Goal: Transaction & Acquisition: Purchase product/service

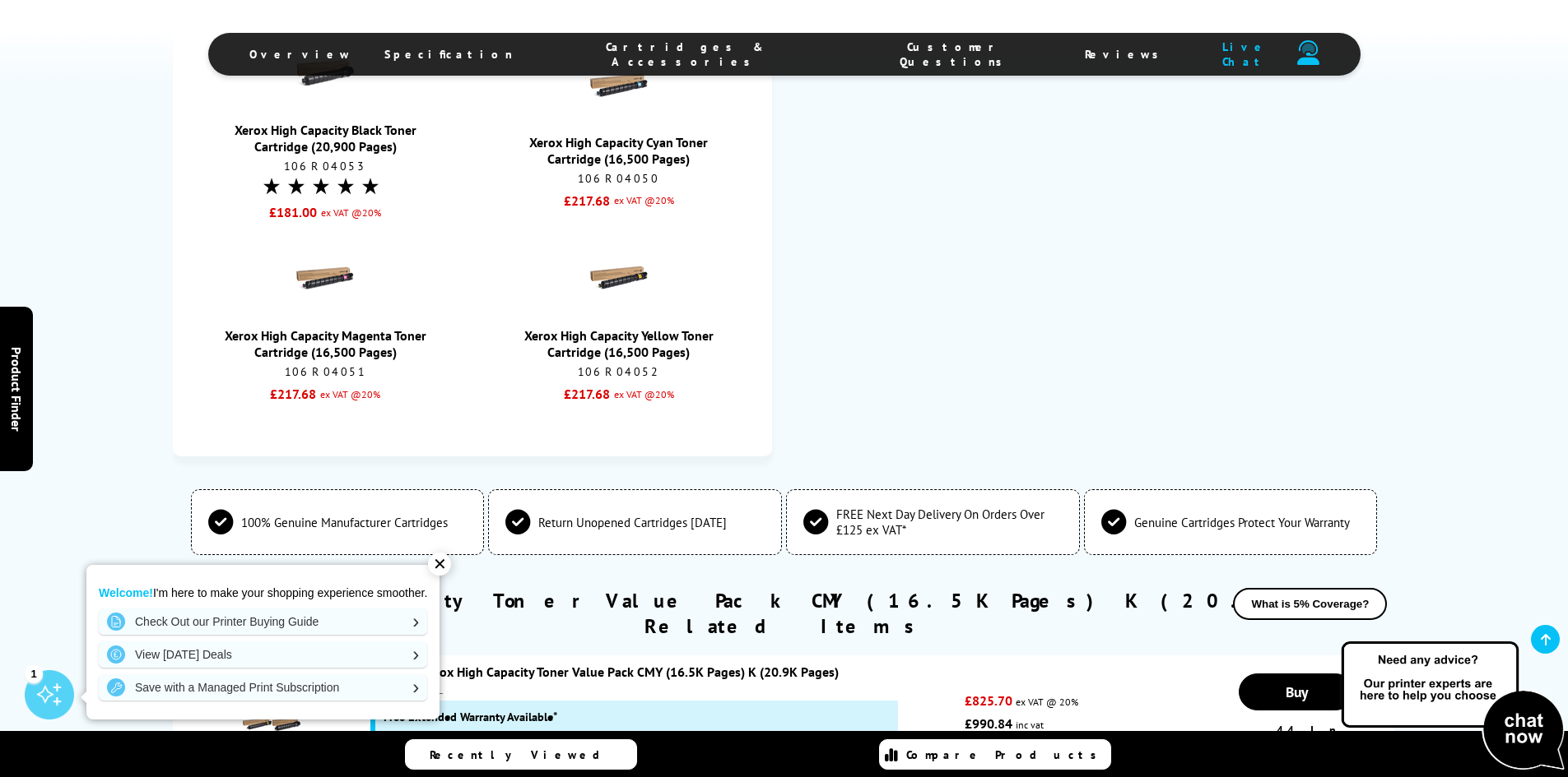
scroll to position [2386, 0]
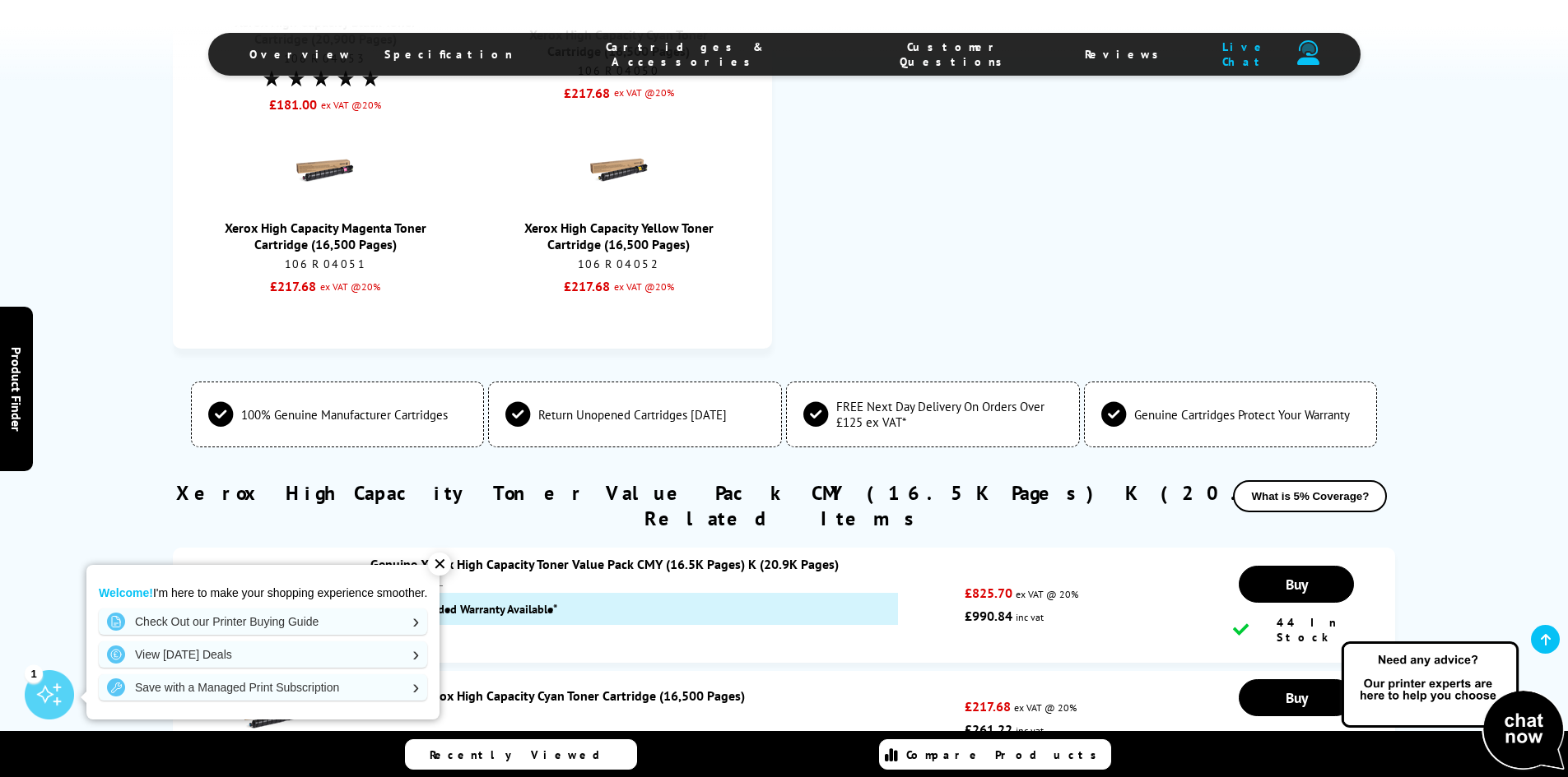
click at [444, 560] on div "✕" at bounding box center [439, 564] width 23 height 23
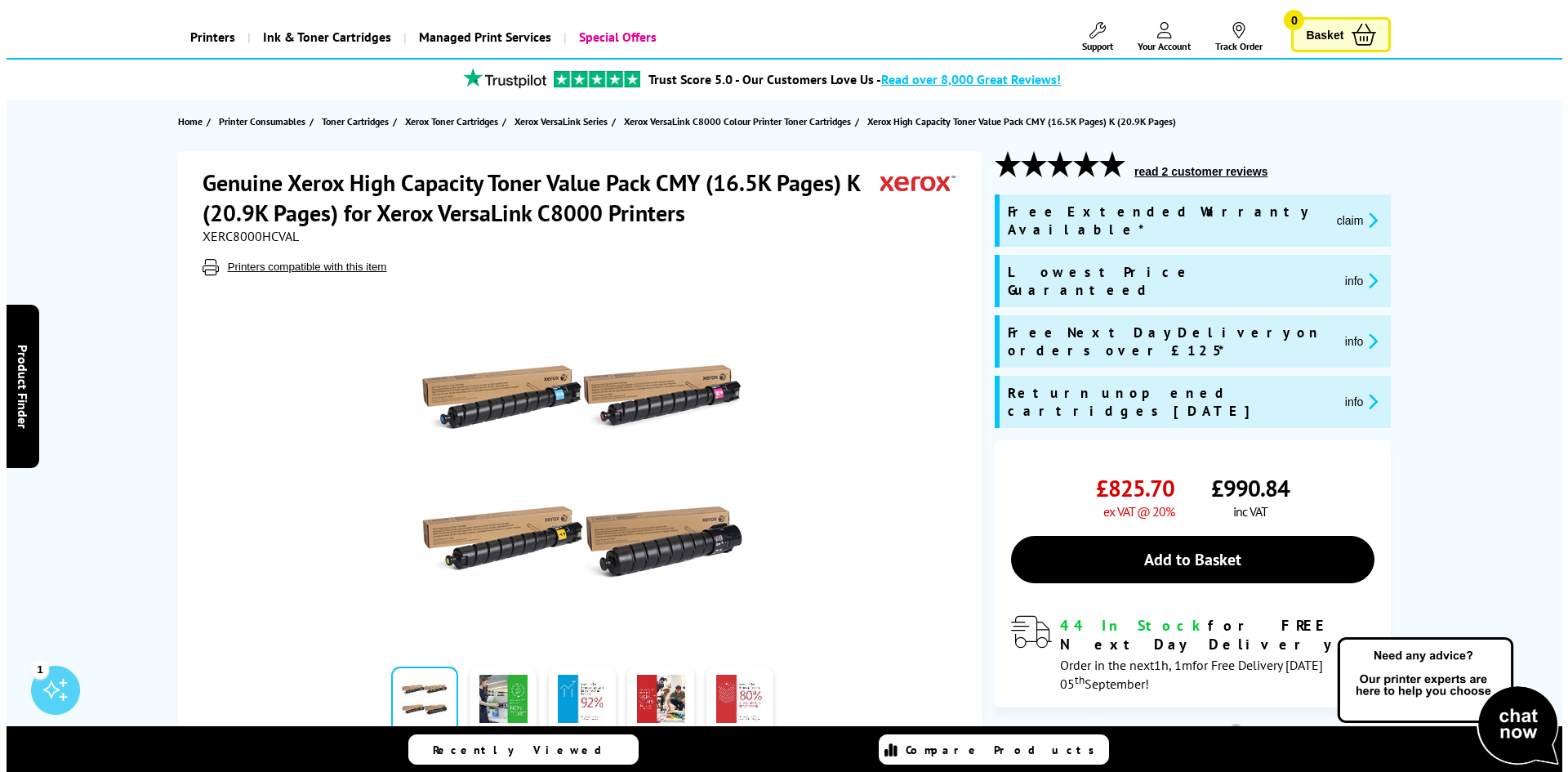
scroll to position [0, 0]
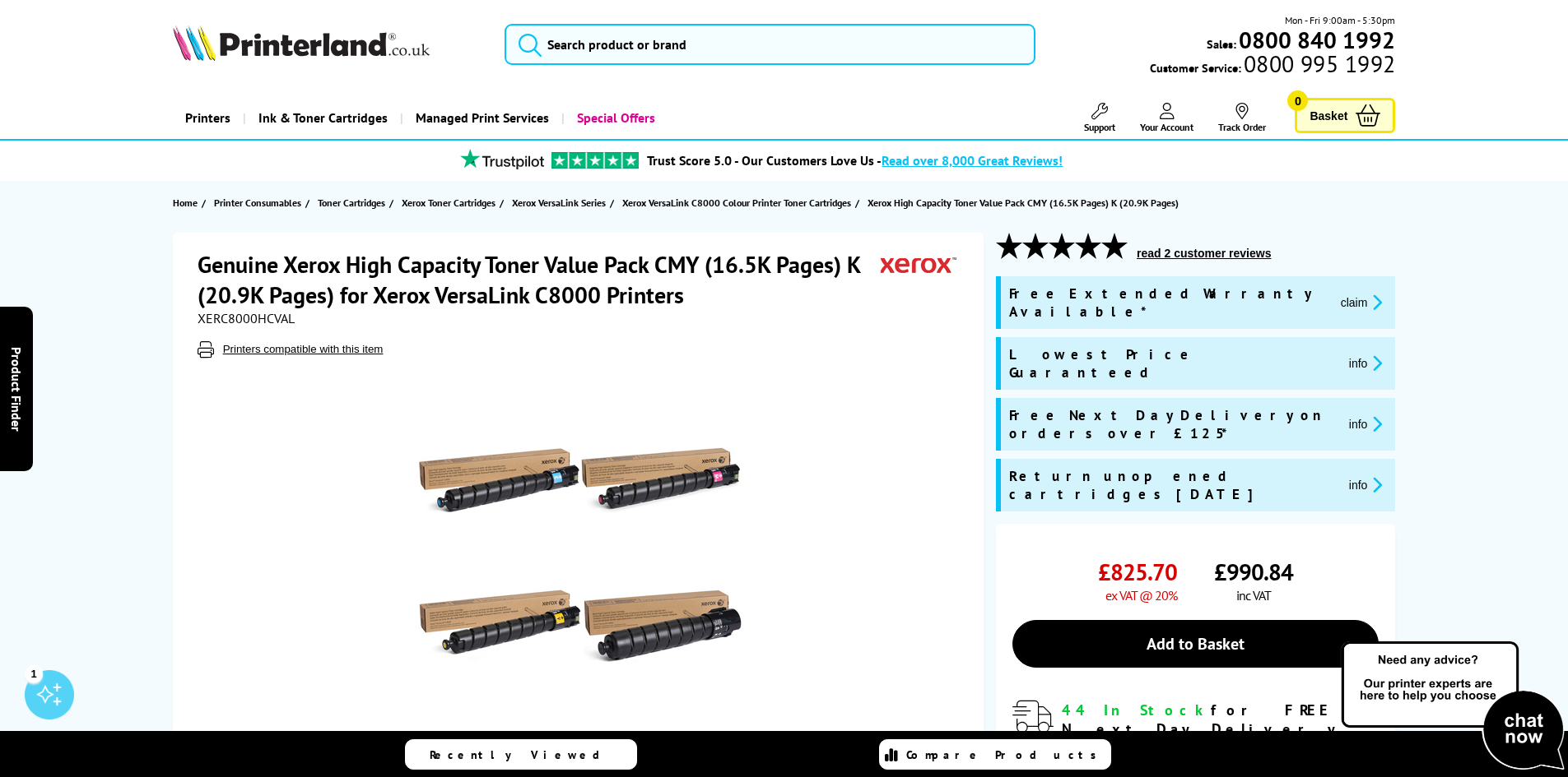
click at [1335, 293] on button "claim" at bounding box center [1362, 302] width 52 height 19
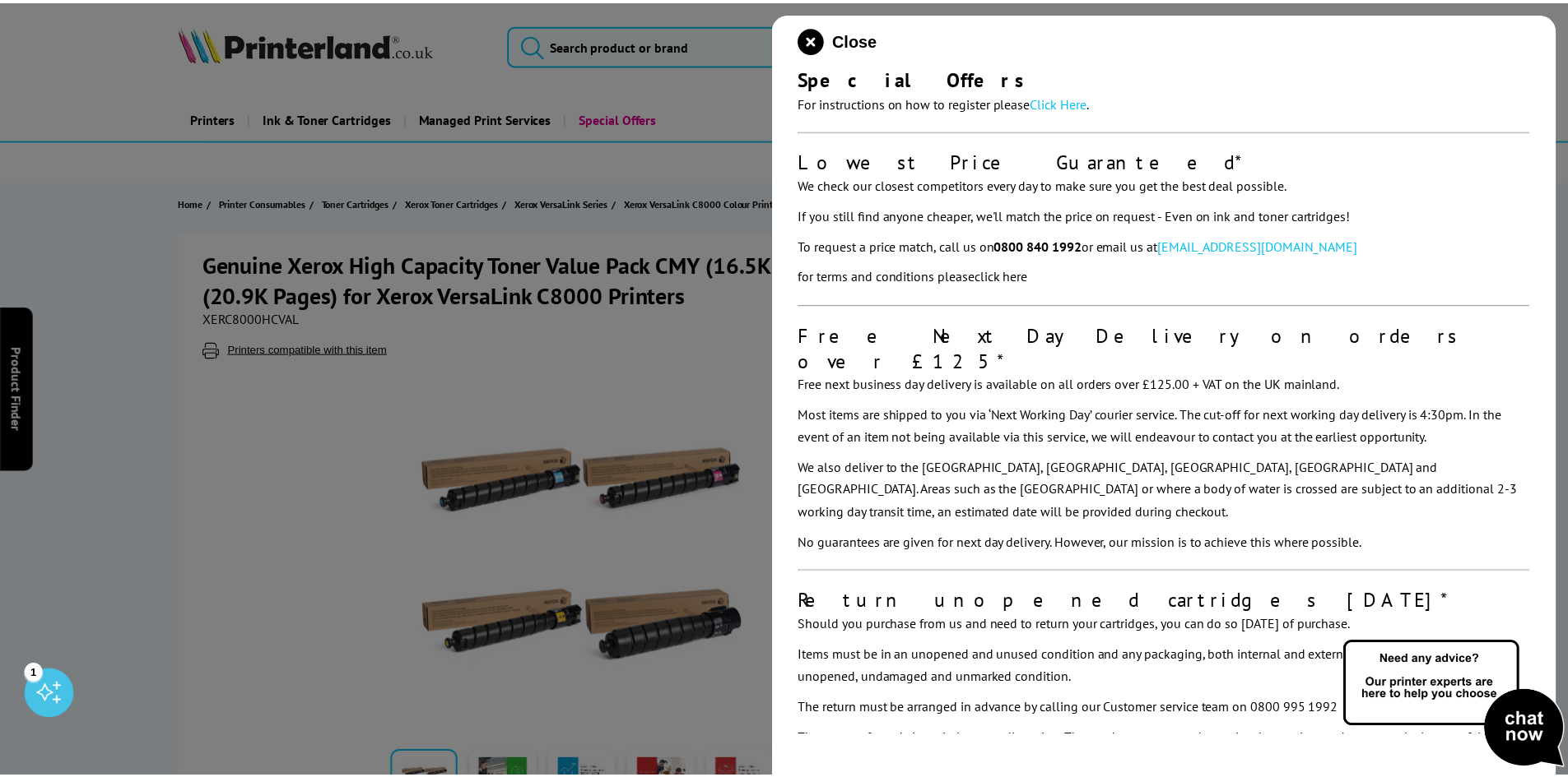
scroll to position [313, 0]
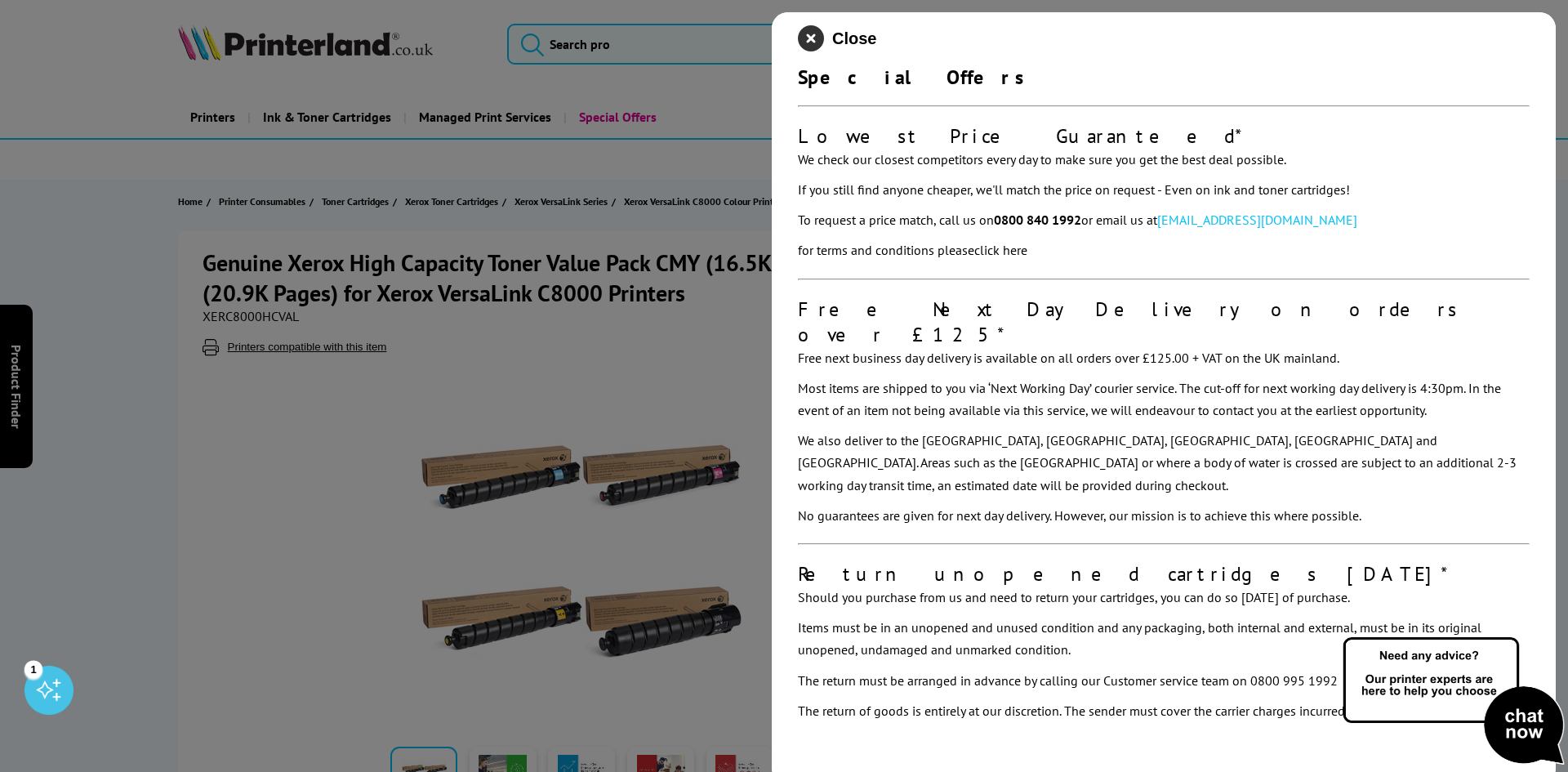
click at [808, 41] on icon "close modal" at bounding box center [811, 38] width 26 height 26
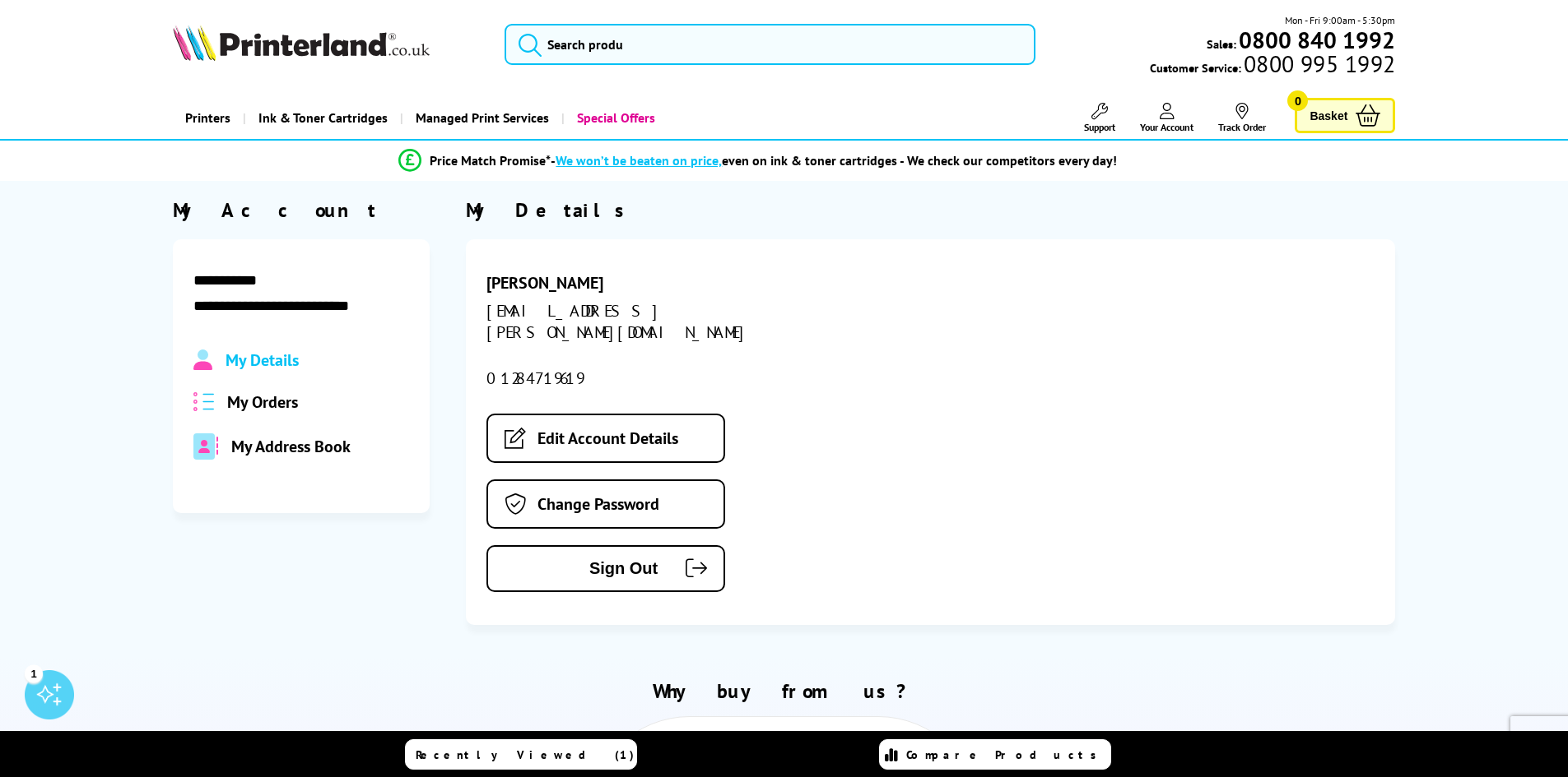
click at [258, 398] on span "My Orders" at bounding box center [262, 402] width 71 height 21
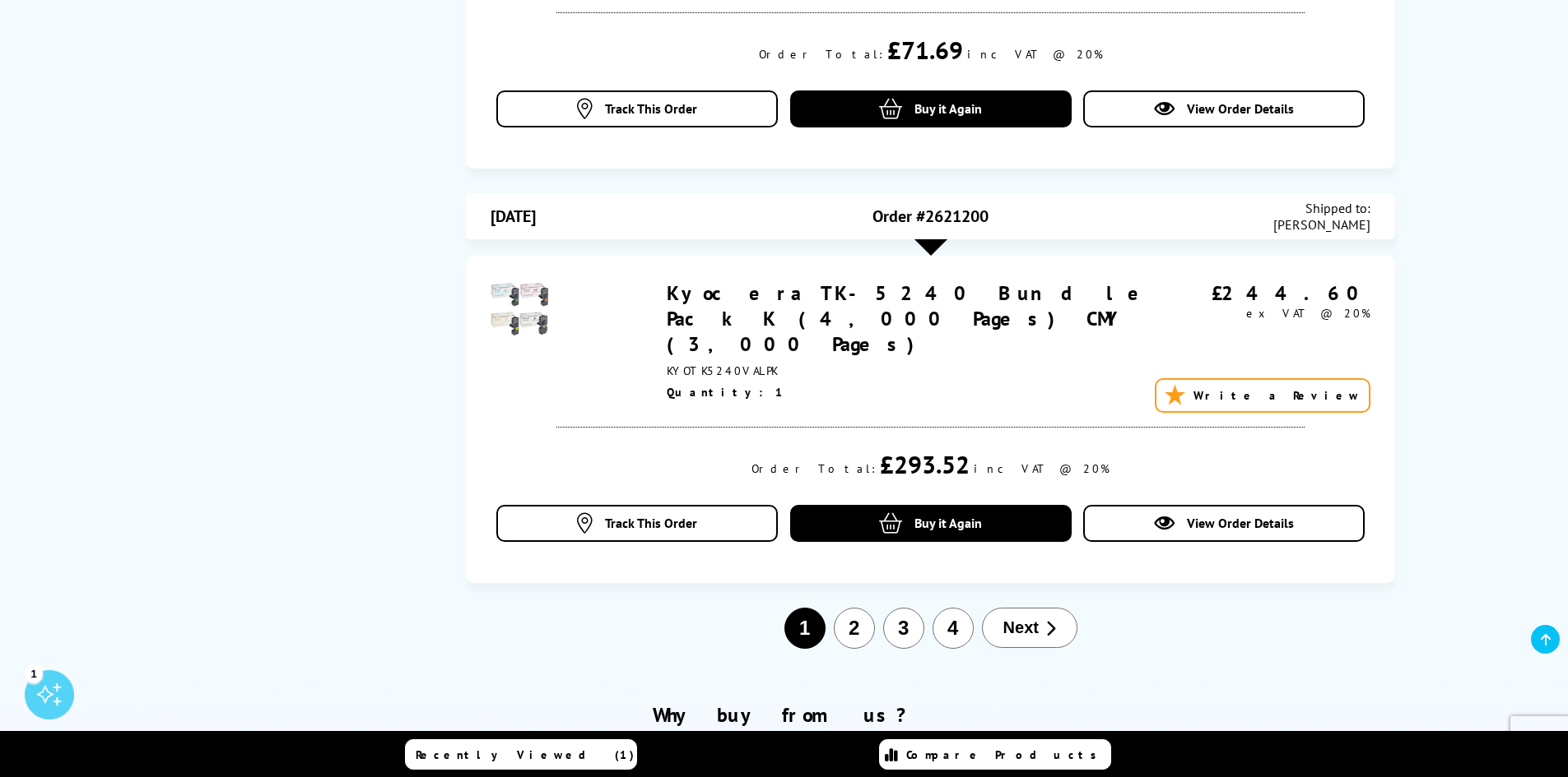
scroll to position [1974, 0]
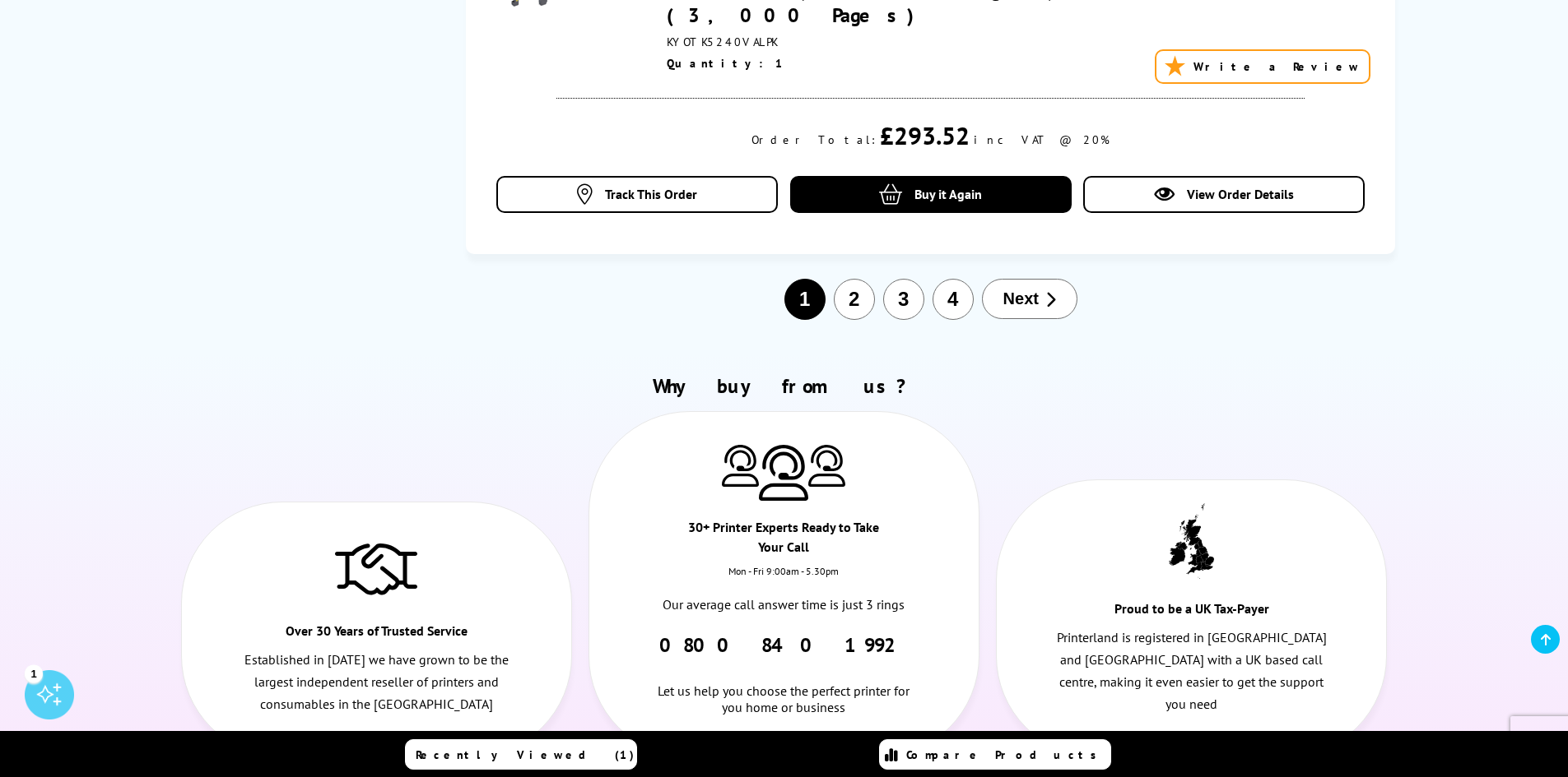
click at [1020, 290] on span "Next" at bounding box center [1021, 299] width 35 height 19
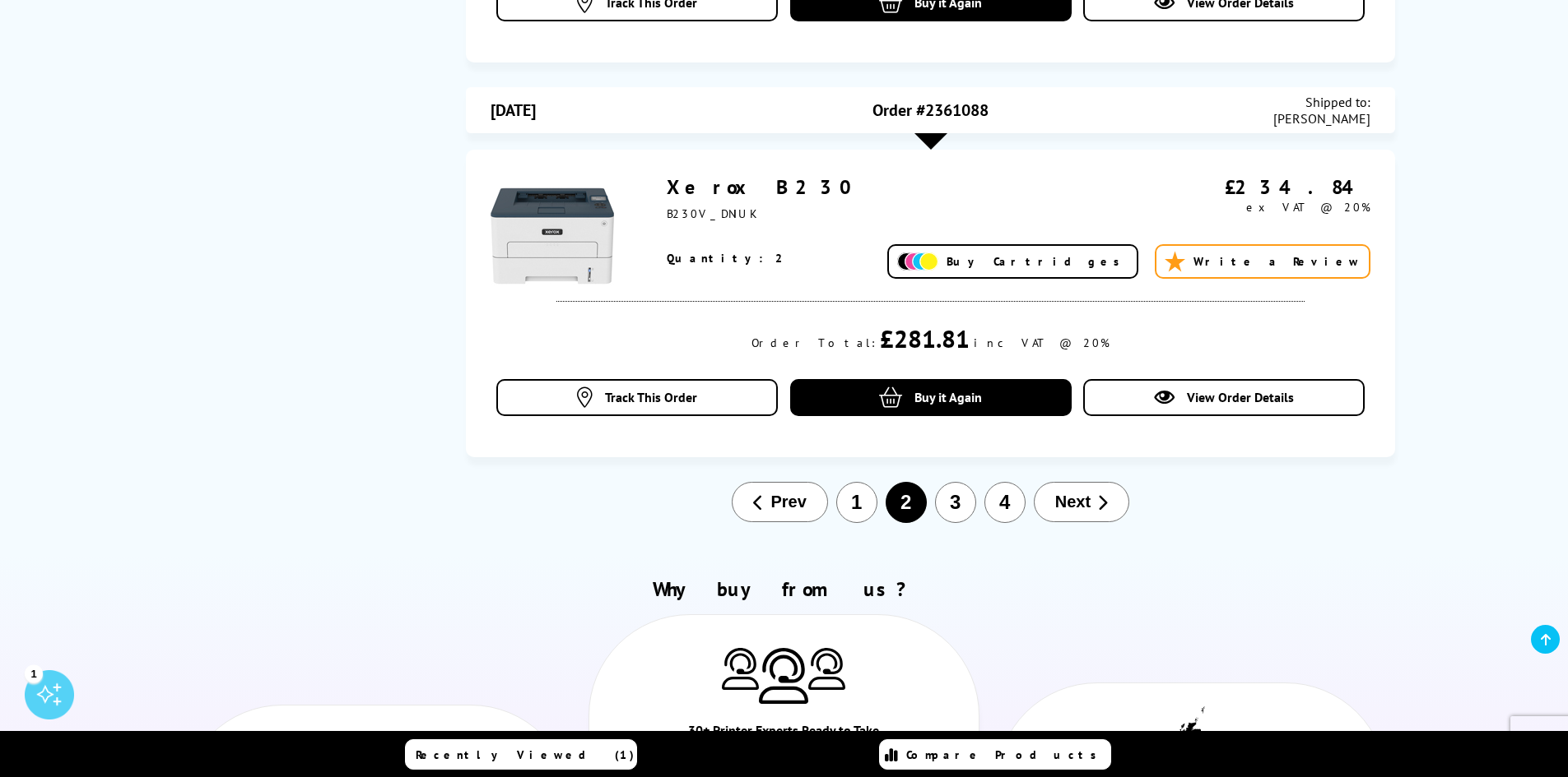
scroll to position [1925, 0]
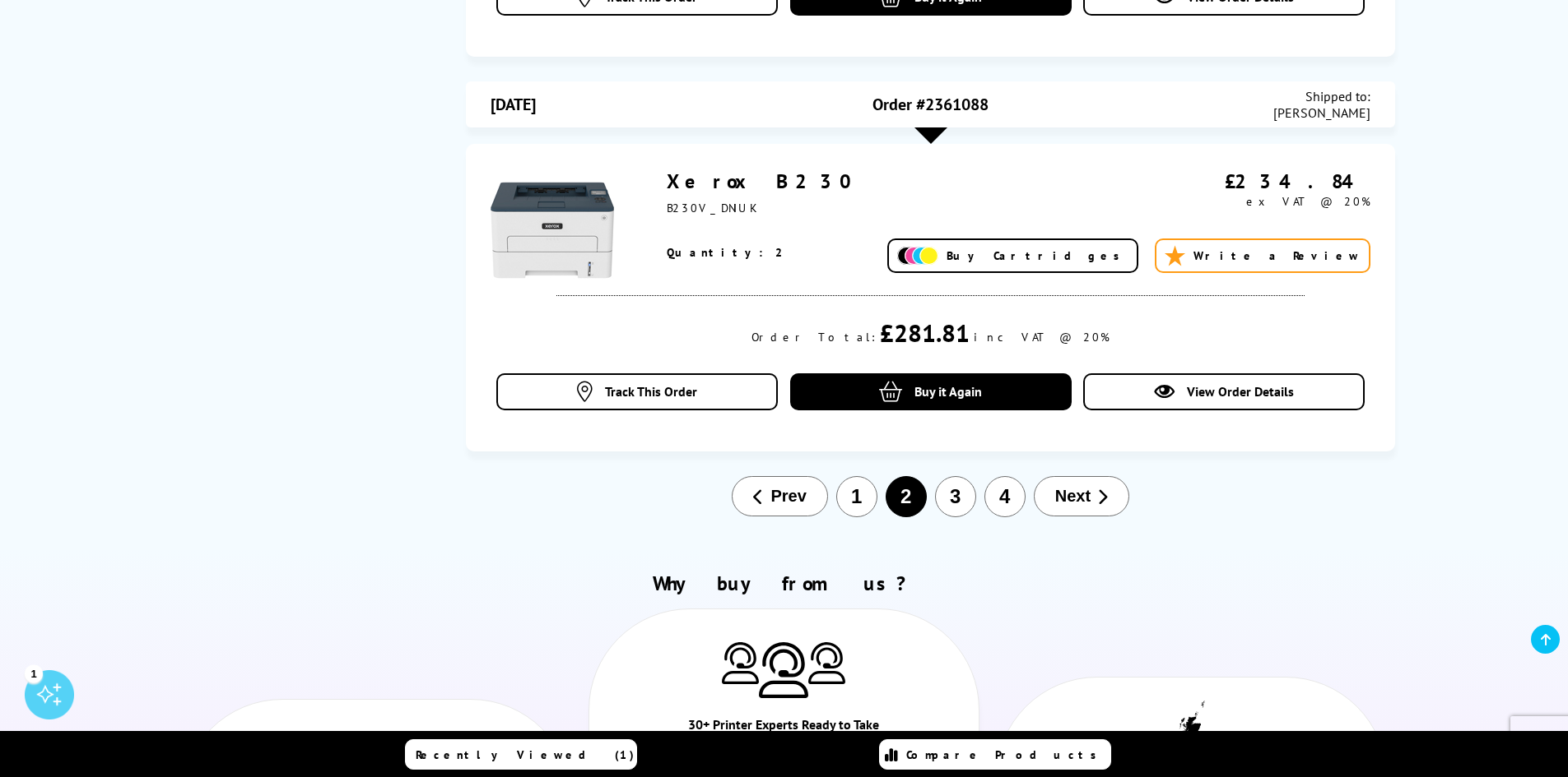
click at [949, 476] on button "3" at bounding box center [955, 496] width 41 height 41
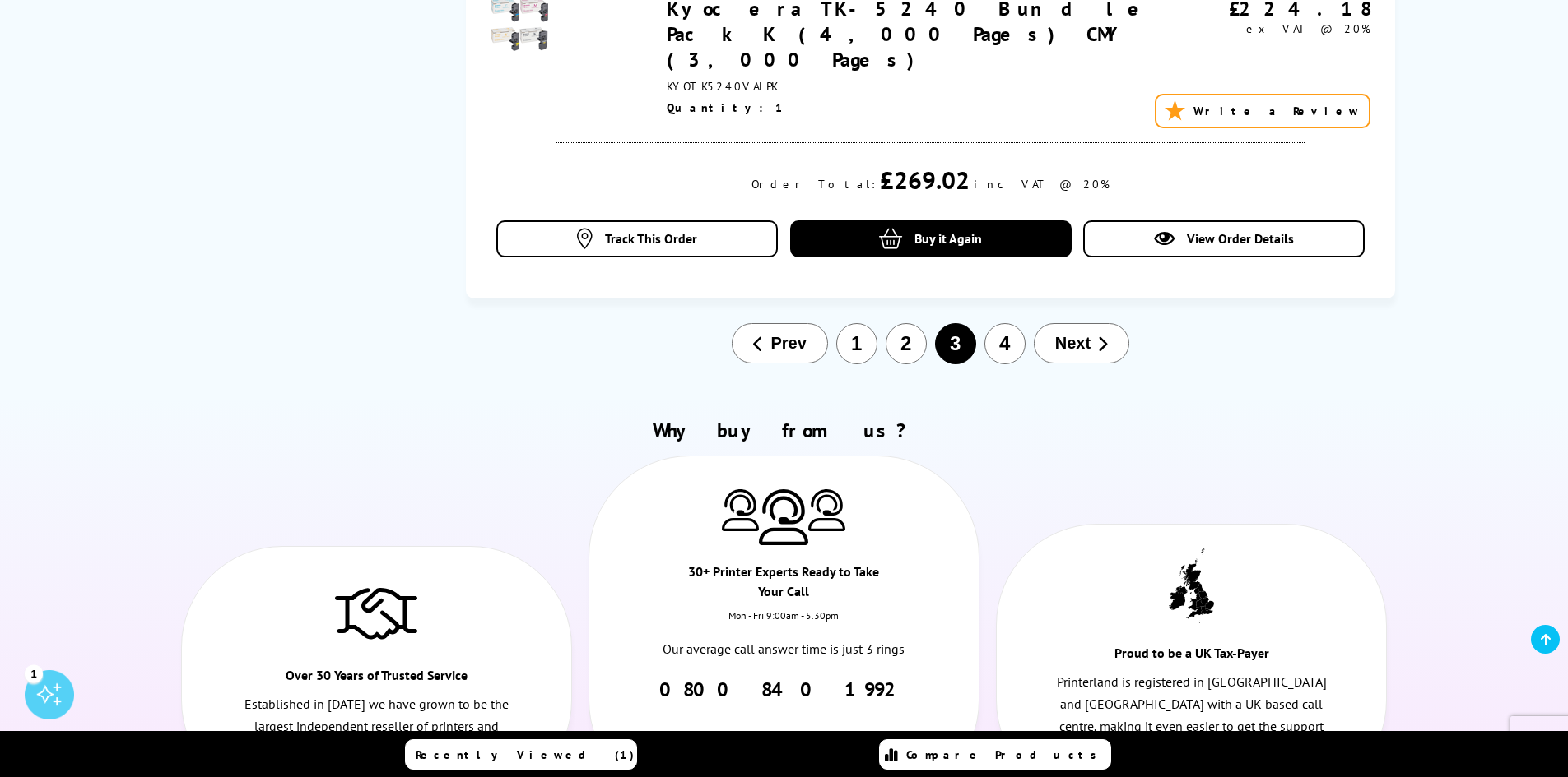
scroll to position [2627, 0]
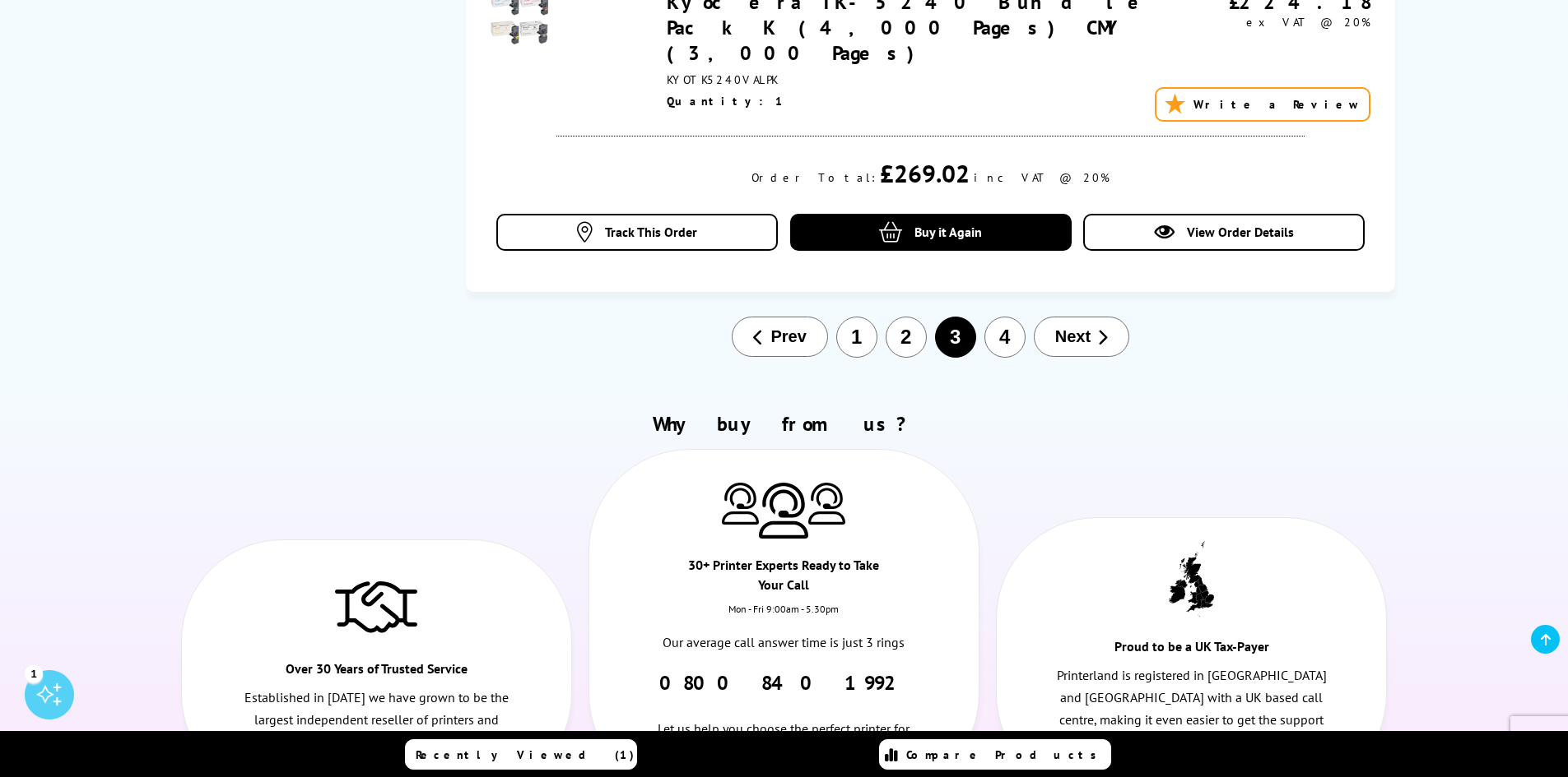
click at [772, 327] on span "Prev" at bounding box center [788, 336] width 35 height 19
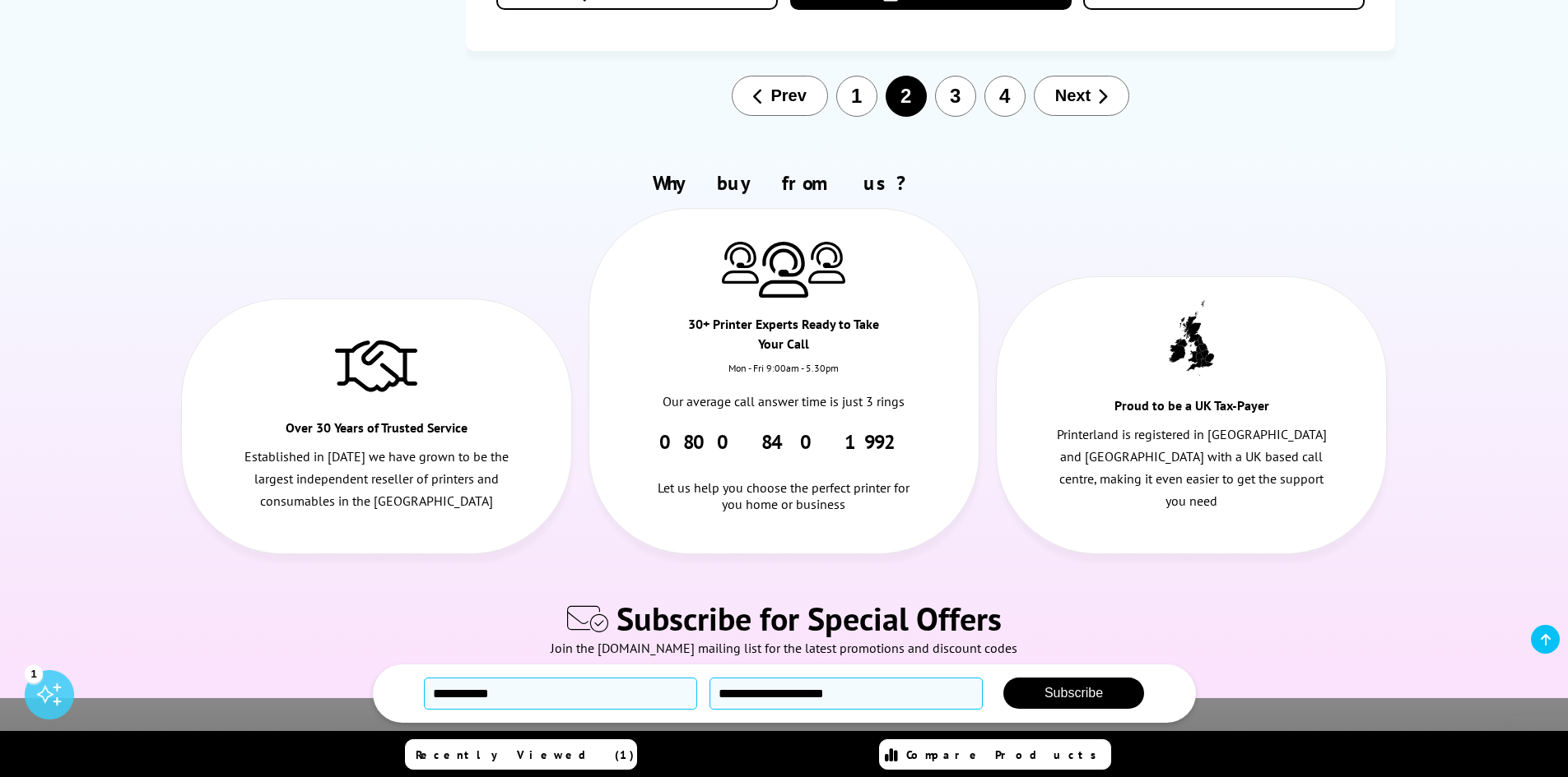
scroll to position [2336, 0]
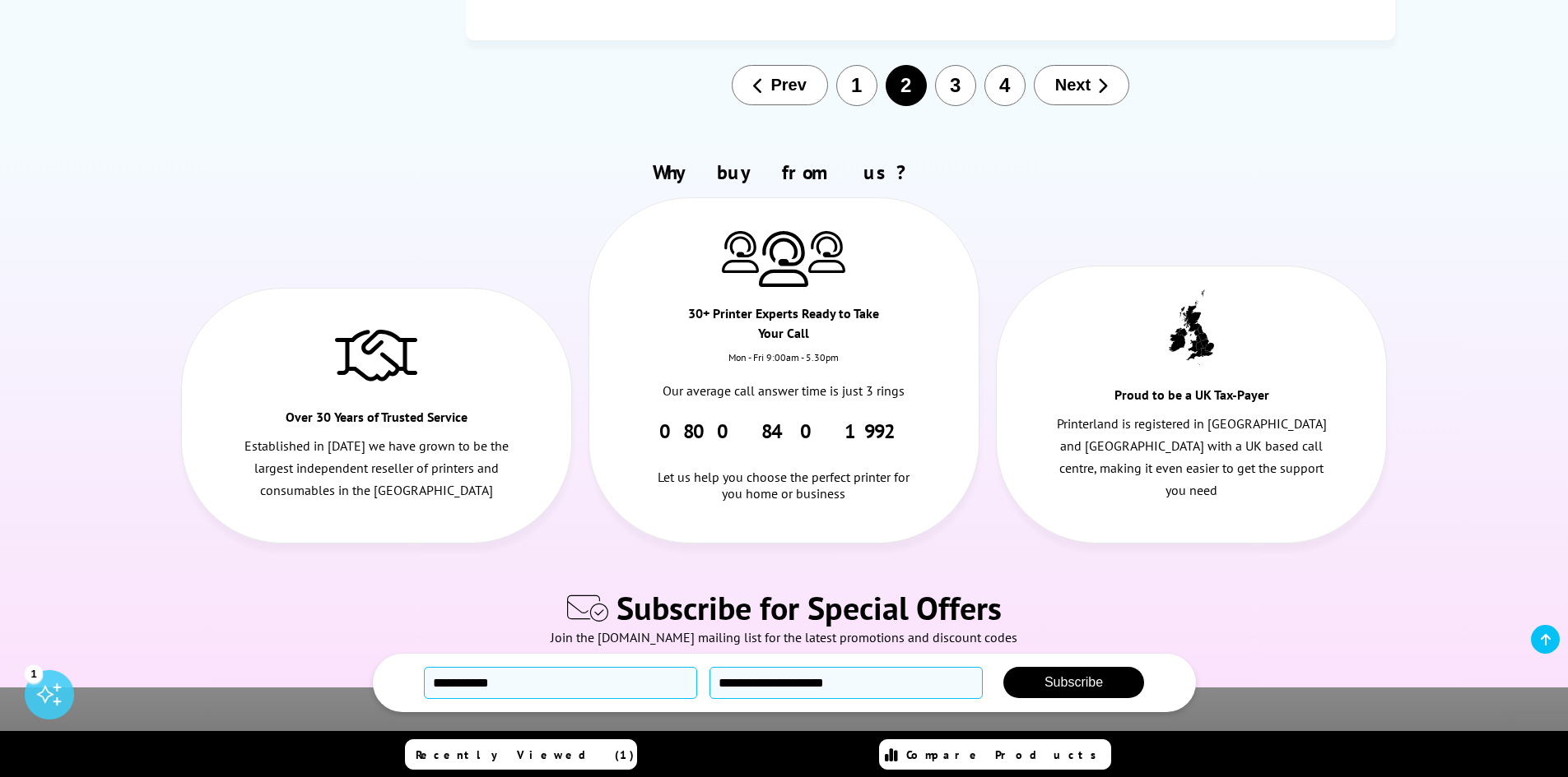
click at [855, 65] on button "1" at bounding box center [857, 86] width 41 height 41
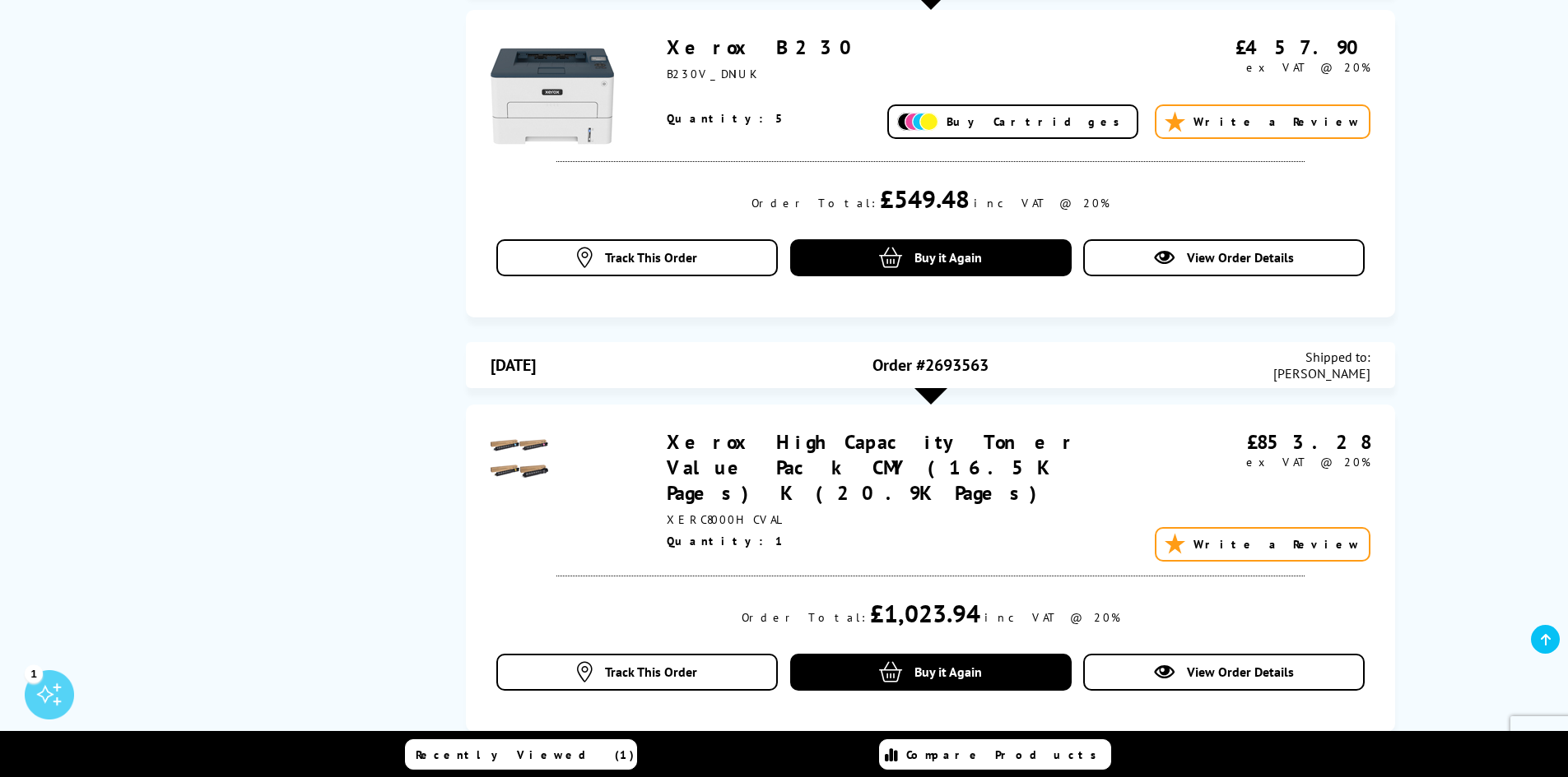
scroll to position [691, 0]
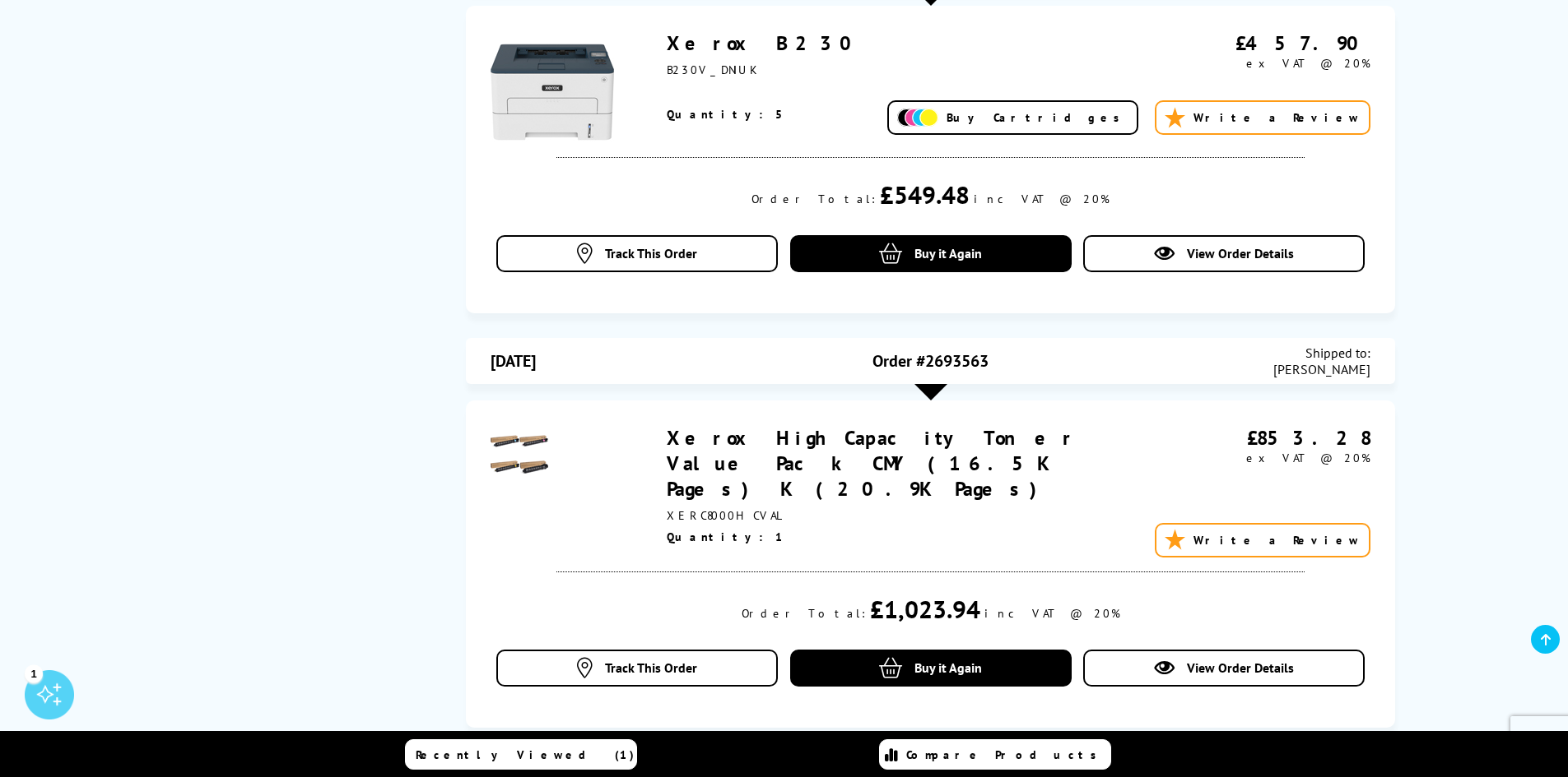
click at [900, 437] on link "Xerox High Capacity Toner Value Pack CMY (16.5K Pages) K (20.9K Pages)" at bounding box center [871, 464] width 410 height 76
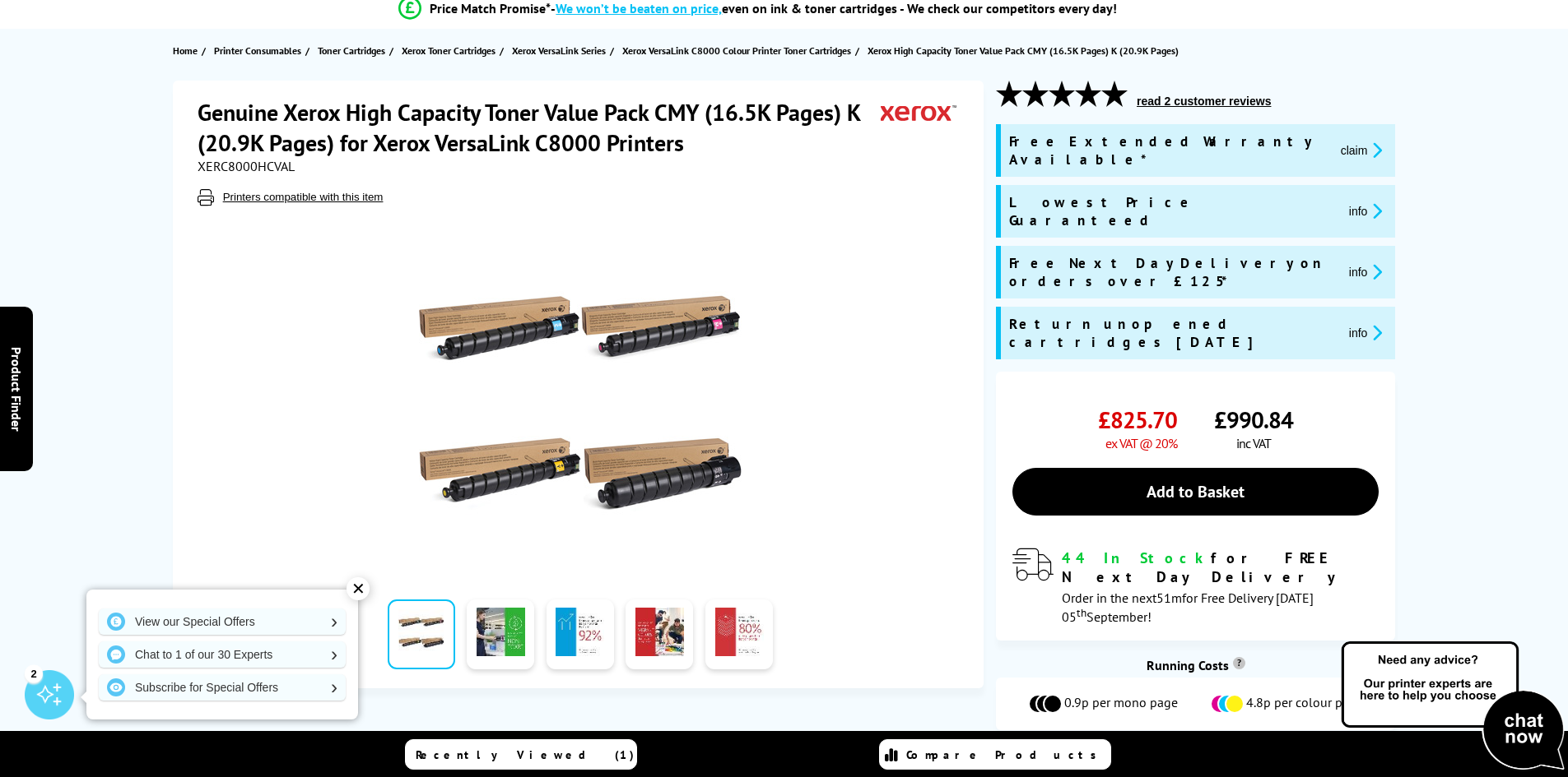
scroll to position [165, 0]
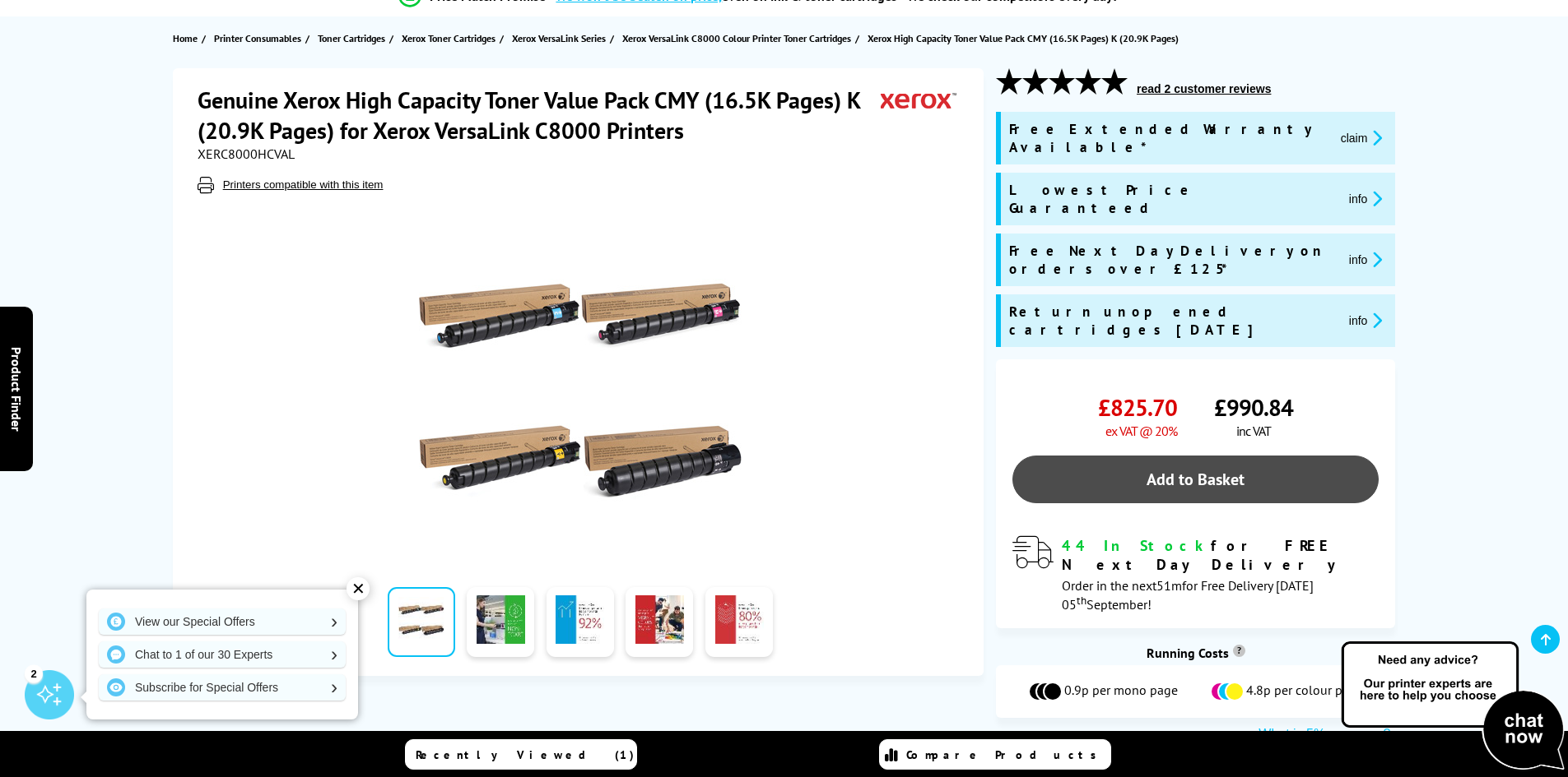
click at [1203, 455] on link "Add to Basket" at bounding box center [1196, 479] width 366 height 47
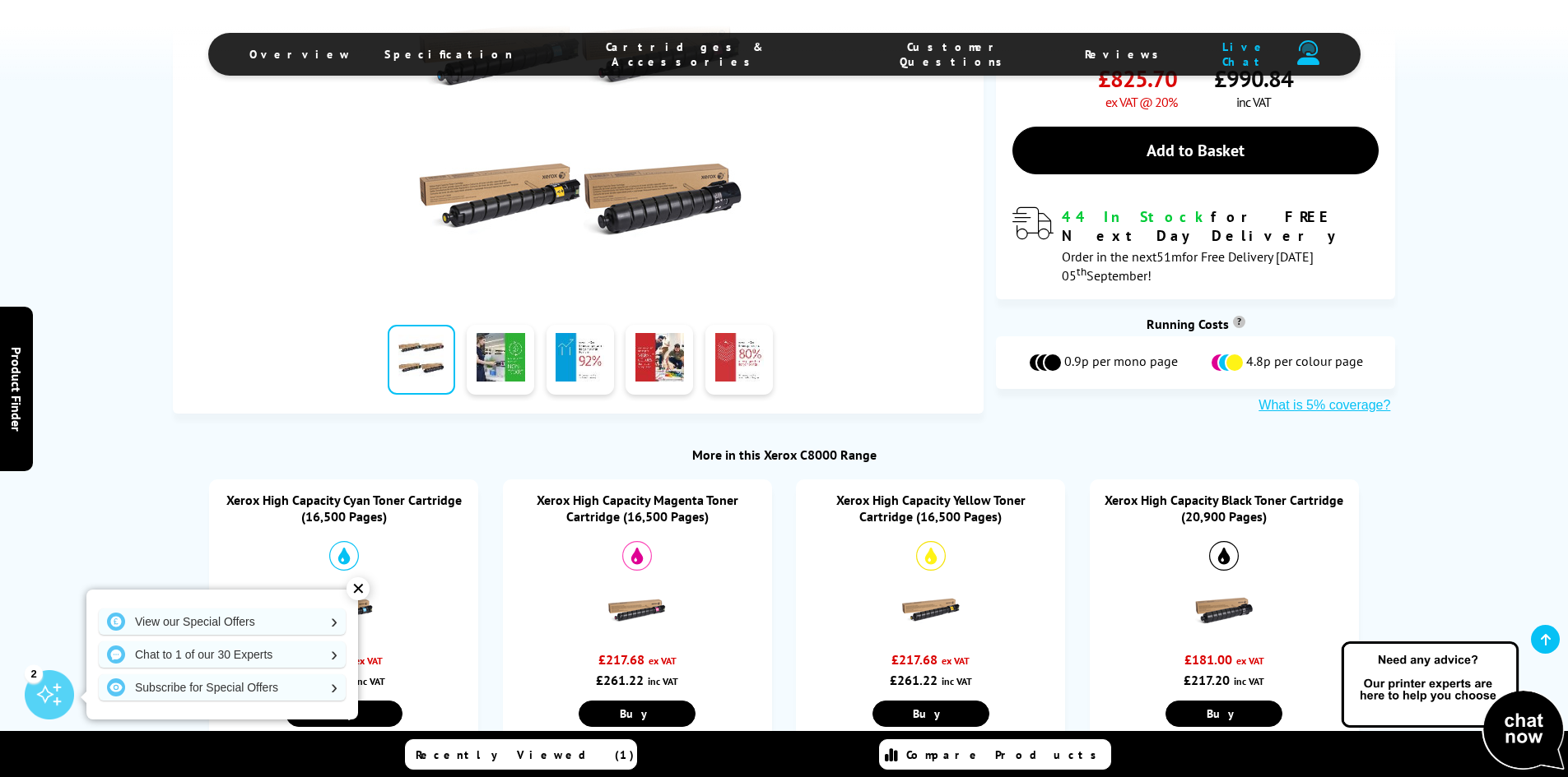
scroll to position [0, 0]
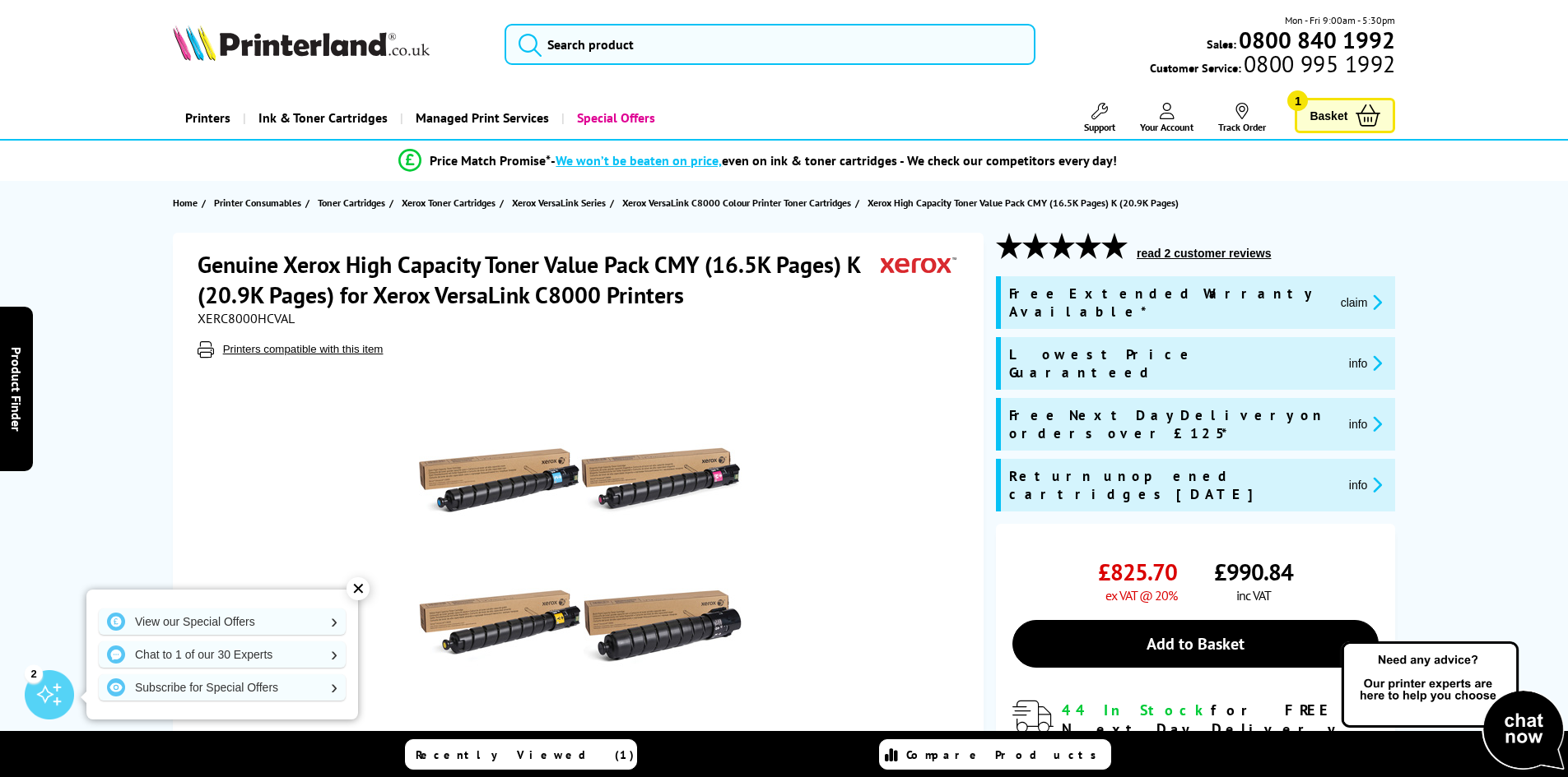
click at [1176, 121] on span "Your Account" at bounding box center [1167, 126] width 54 height 12
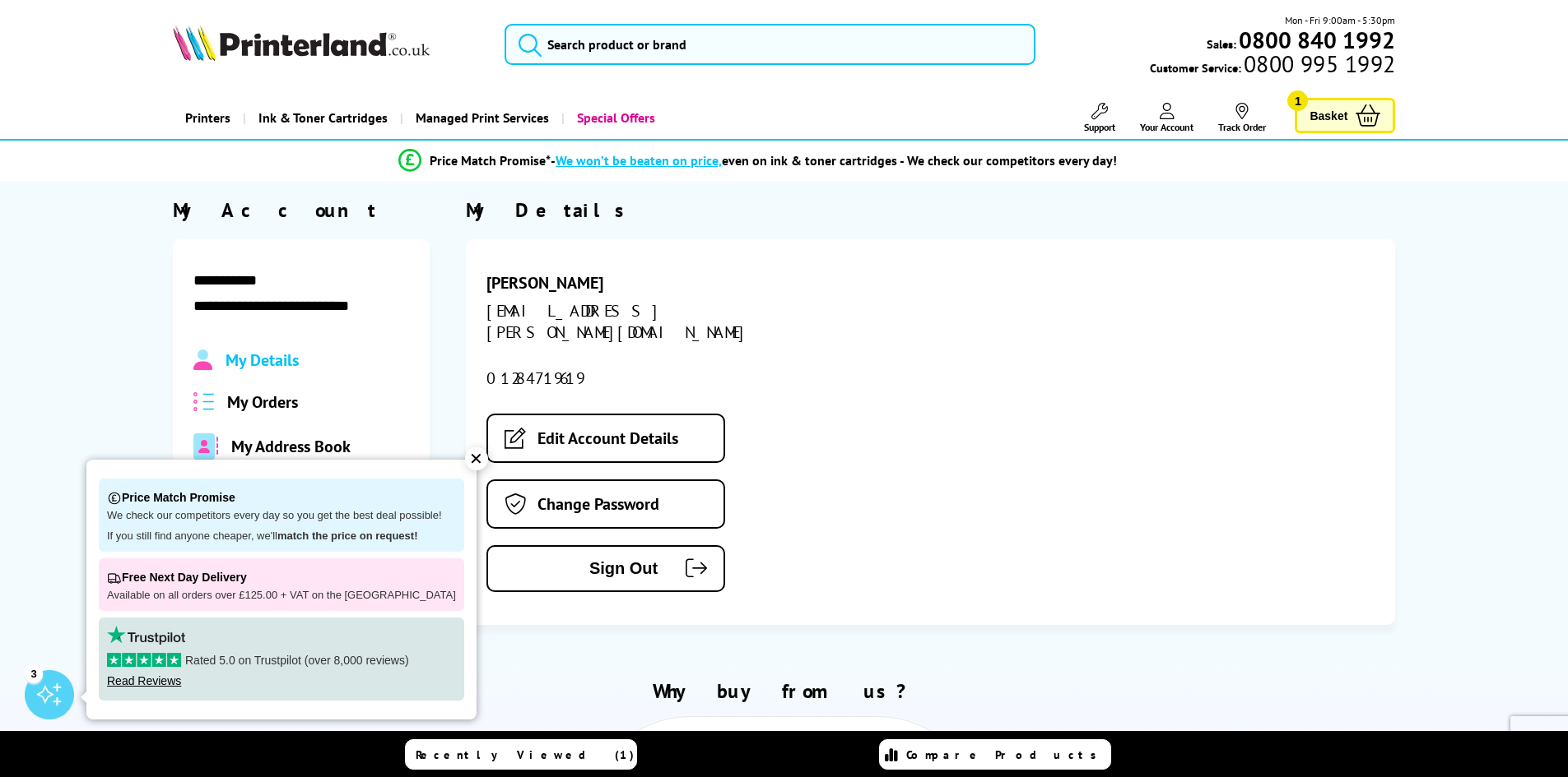
click at [259, 402] on span "My Orders" at bounding box center [262, 402] width 71 height 21
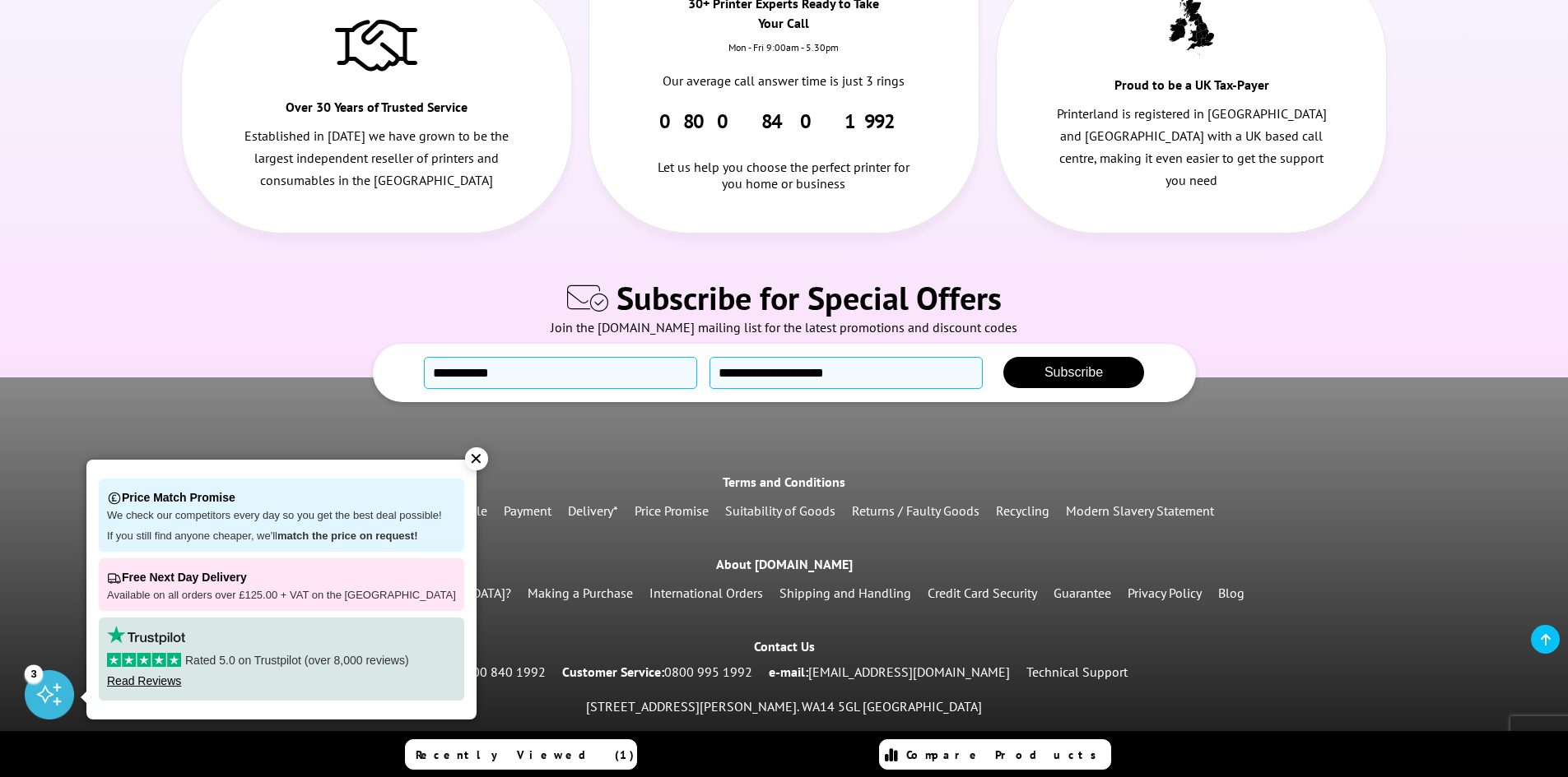
scroll to position [2529, 0]
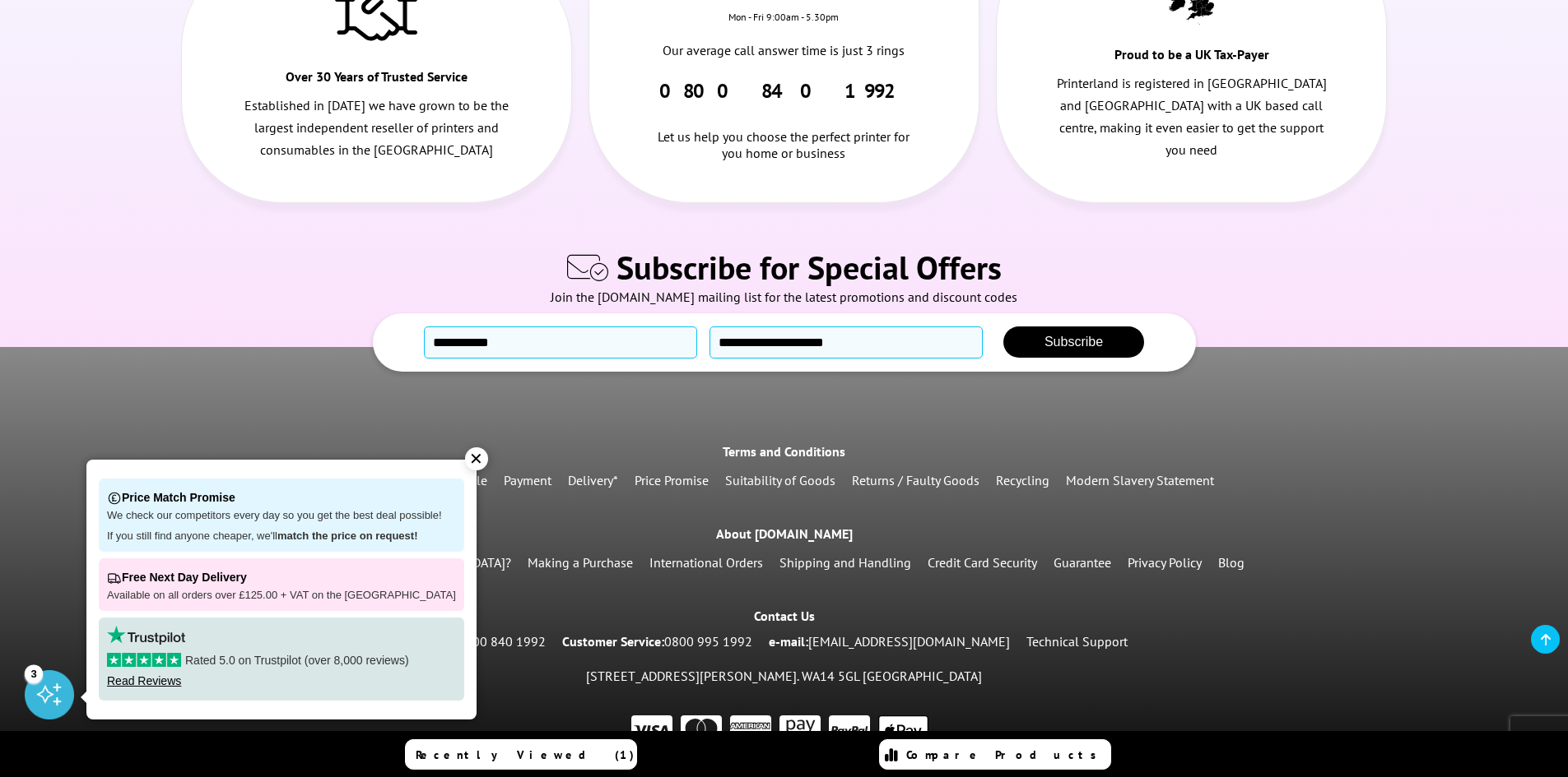
click at [465, 455] on div "✕" at bounding box center [476, 458] width 23 height 23
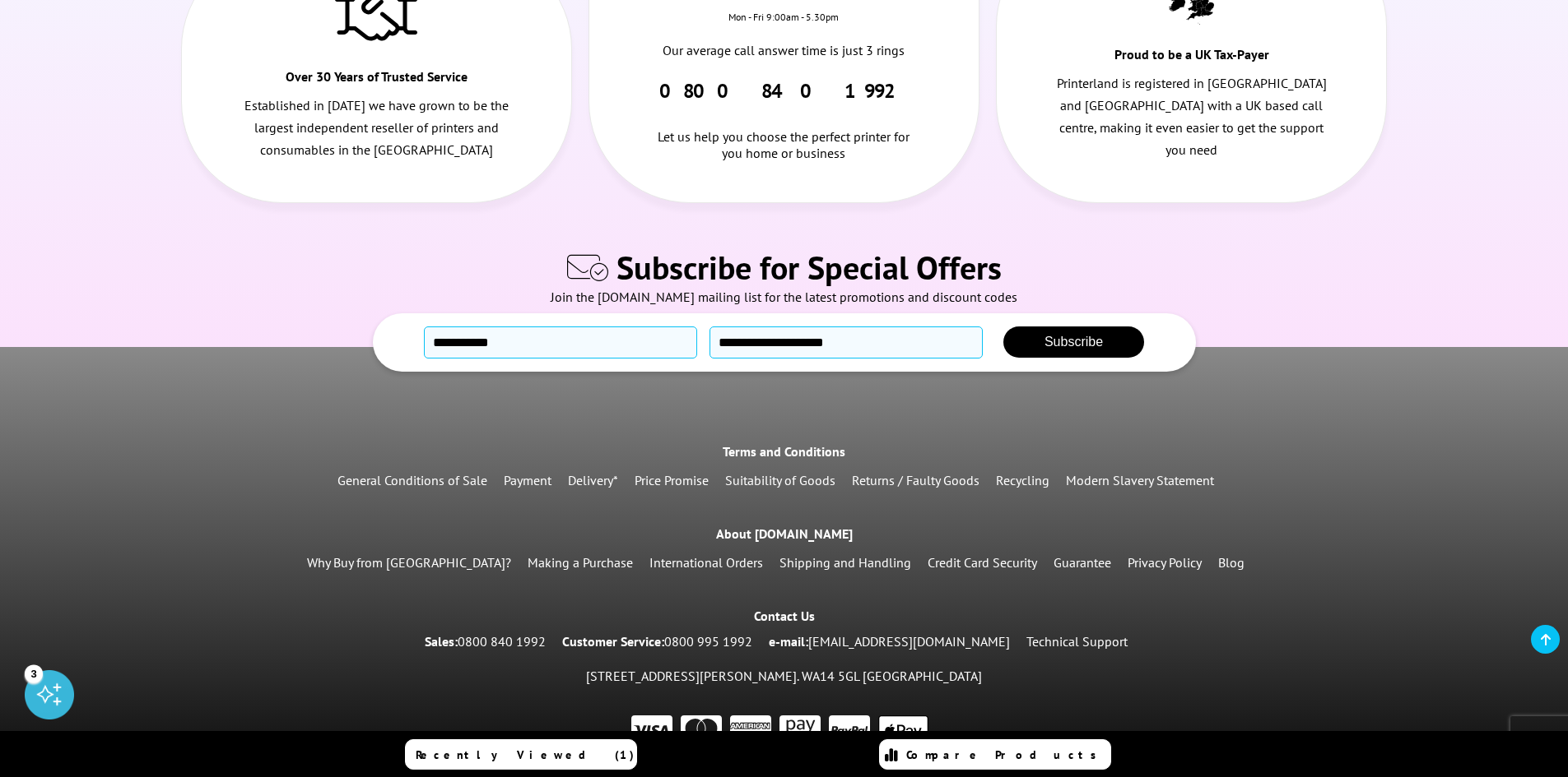
scroll to position [2200, 0]
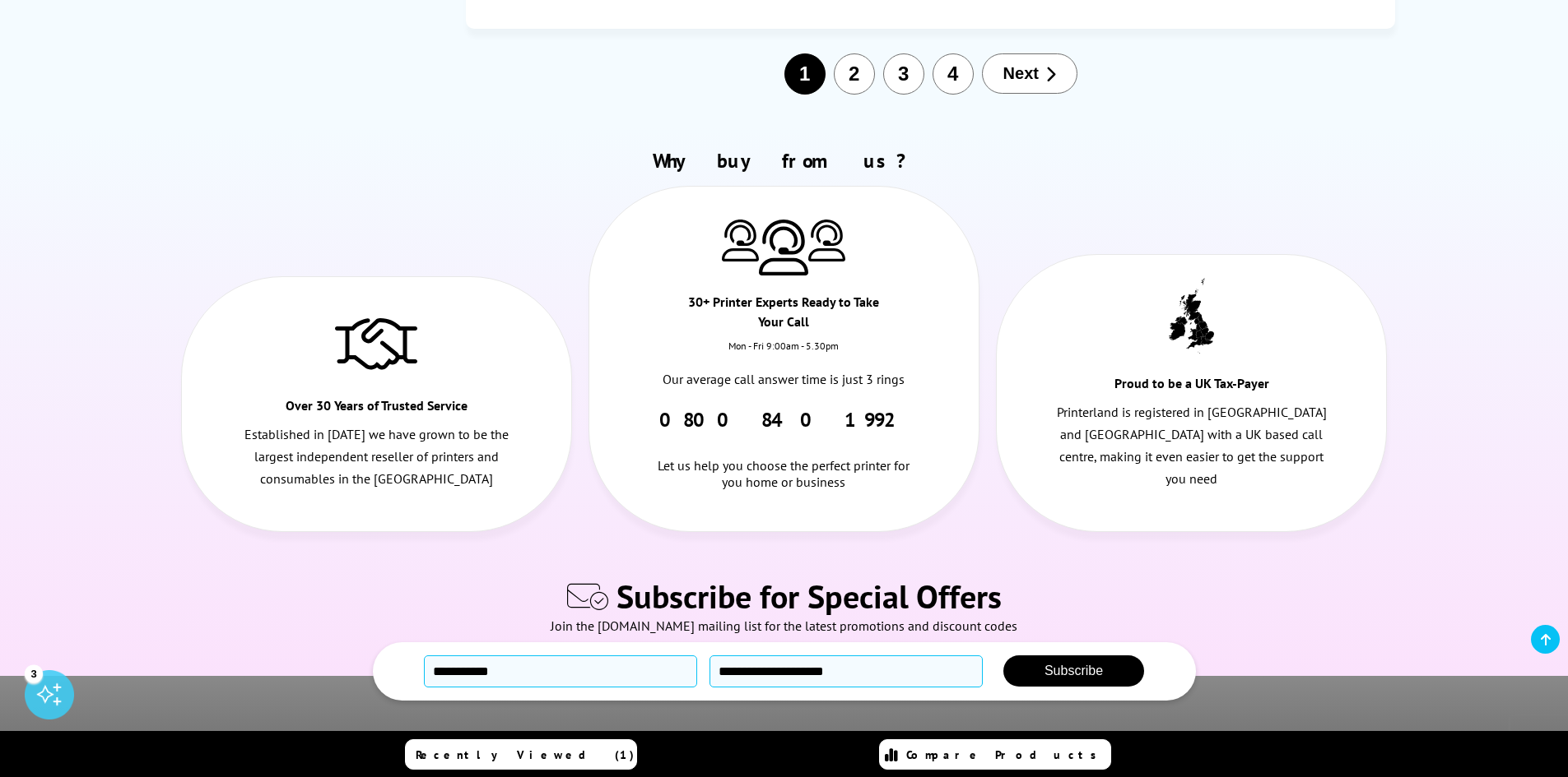
click at [910, 54] on button "3" at bounding box center [904, 74] width 41 height 41
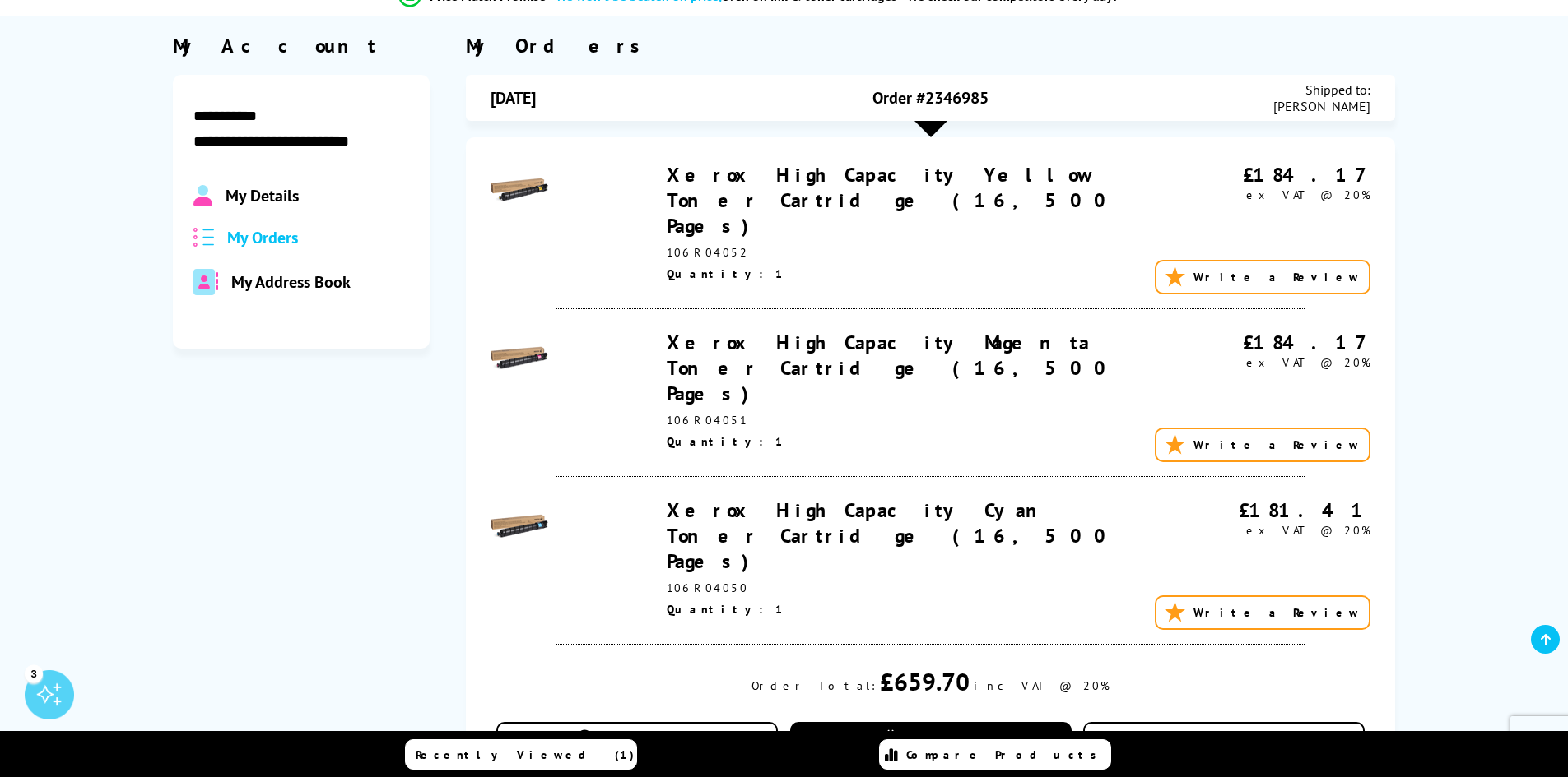
scroll to position [0, 0]
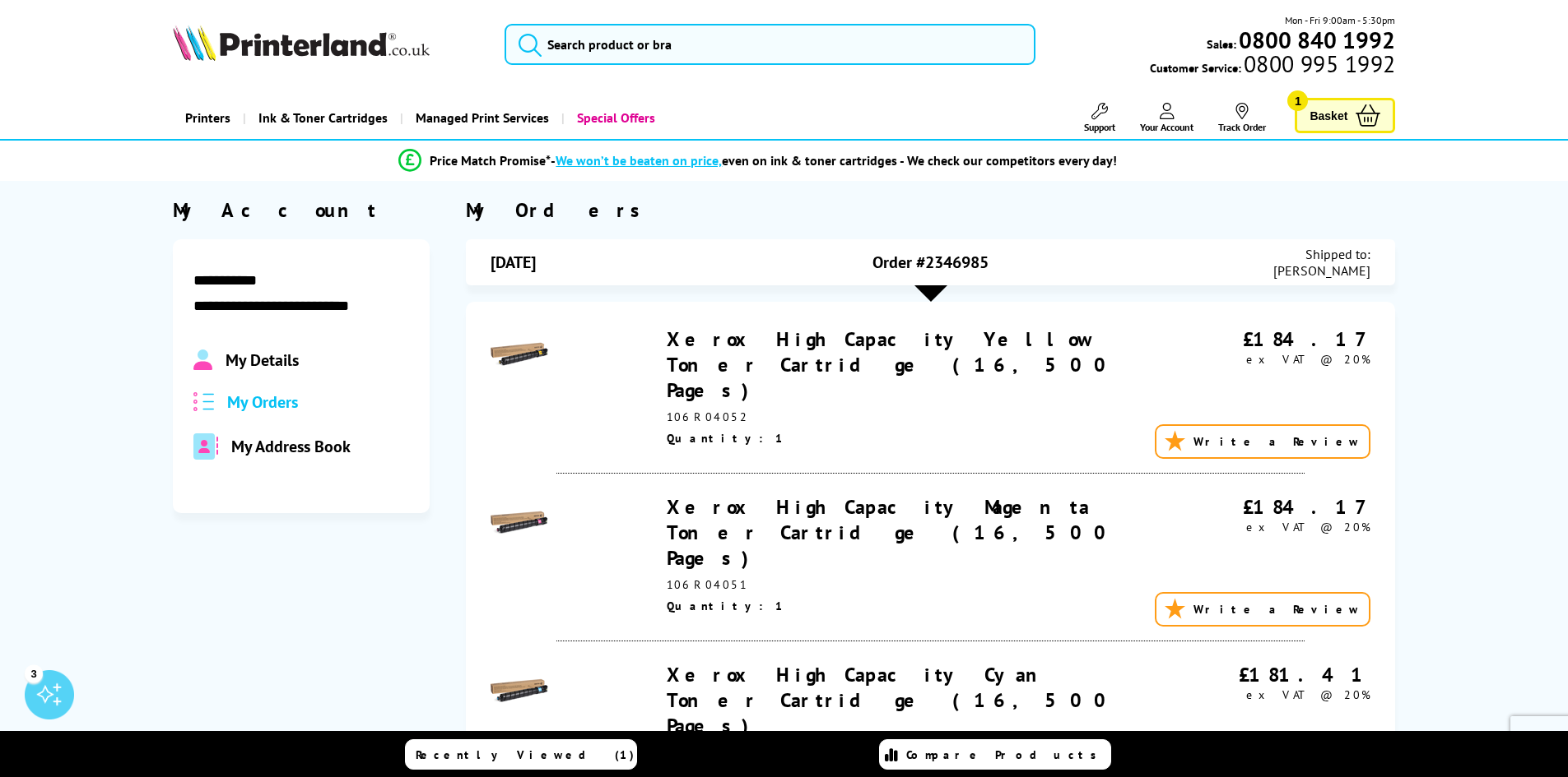
click at [1315, 103] on link "Basket 1" at bounding box center [1345, 115] width 100 height 35
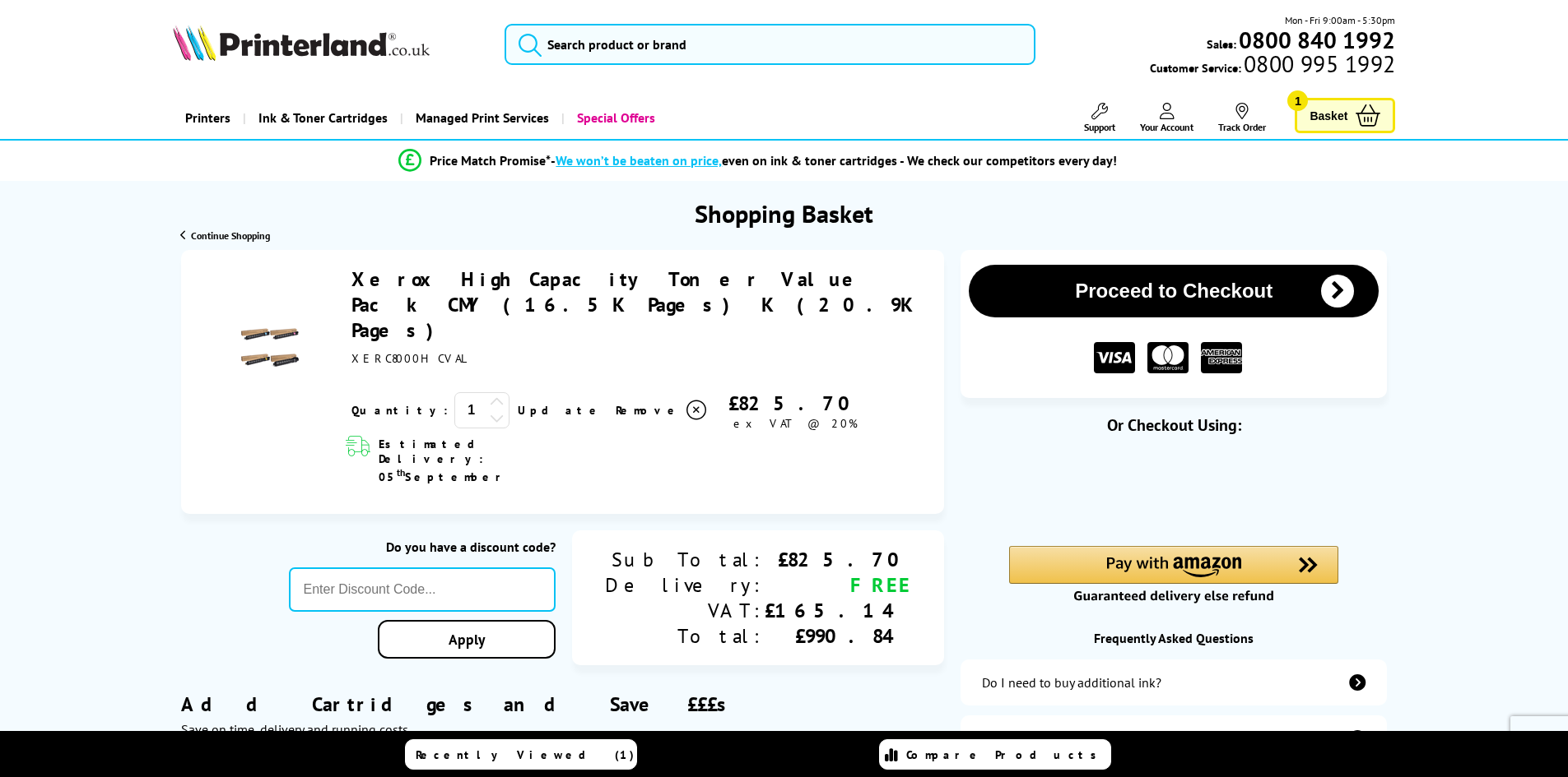
drag, startPoint x: 340, startPoint y: 277, endPoint x: 710, endPoint y: 283, distance: 370.0
click at [710, 283] on div "Xerox High Capacity Toner Value Pack CMY (16.5K Pages) K (20.9K Pages) ex VAT @…" at bounding box center [562, 349] width 730 height 165
click at [522, 299] on div "Xerox High Capacity Toner Value Pack CMY (16.5K Pages) K (20.9K Pages)" at bounding box center [640, 305] width 577 height 76
drag, startPoint x: 367, startPoint y: 277, endPoint x: 897, endPoint y: 321, distance: 531.8
click at [897, 321] on div "Xerox High Capacity Toner Value Pack CMY (16.5K Pages) K (20.9K Pages) ex VAT @…" at bounding box center [635, 349] width 584 height 165
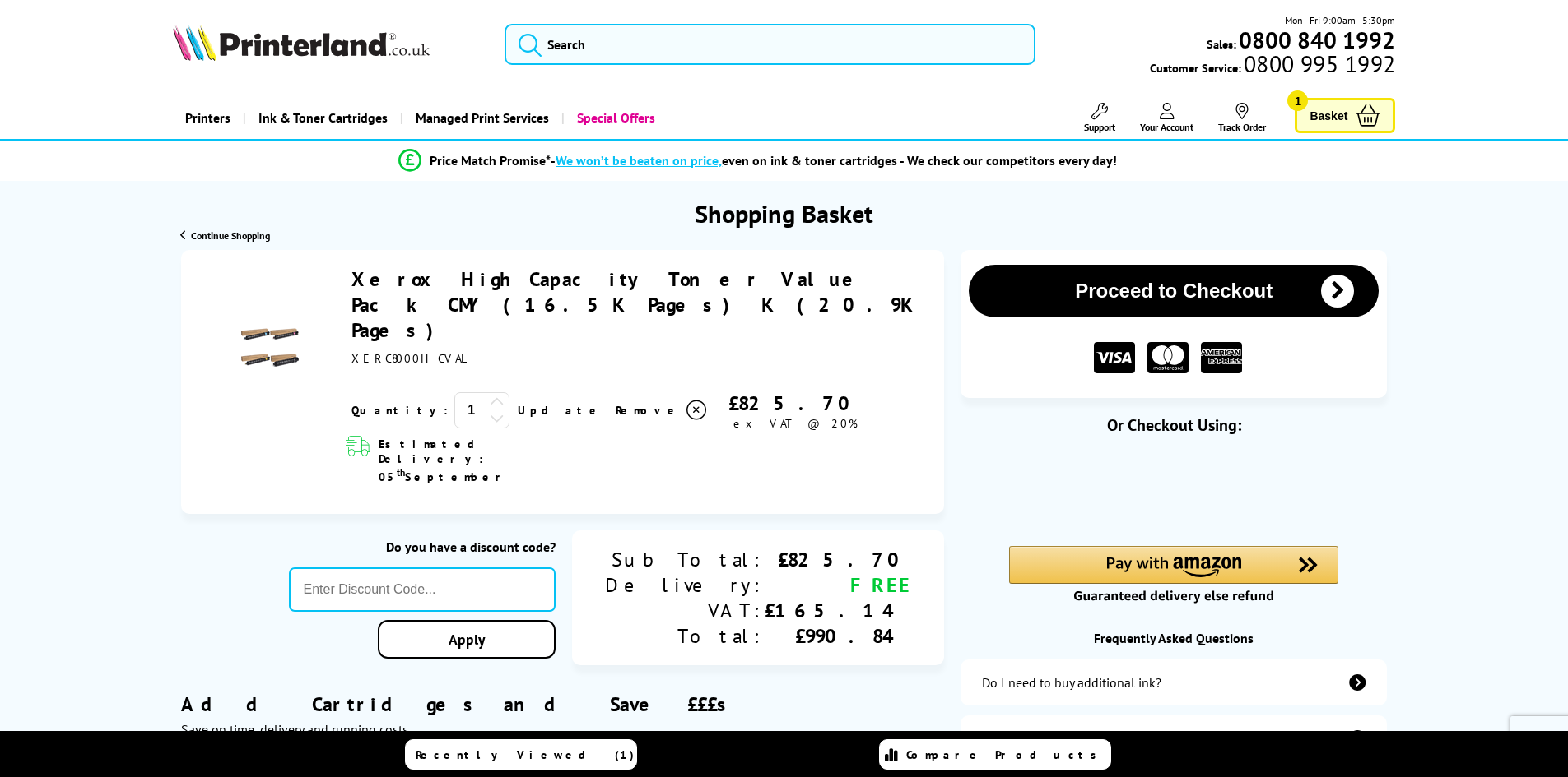
copy div "Xerox High Capacity Toner Value Pack CMY (16.5K Pages) K (20.9K Pages) XERC8000…"
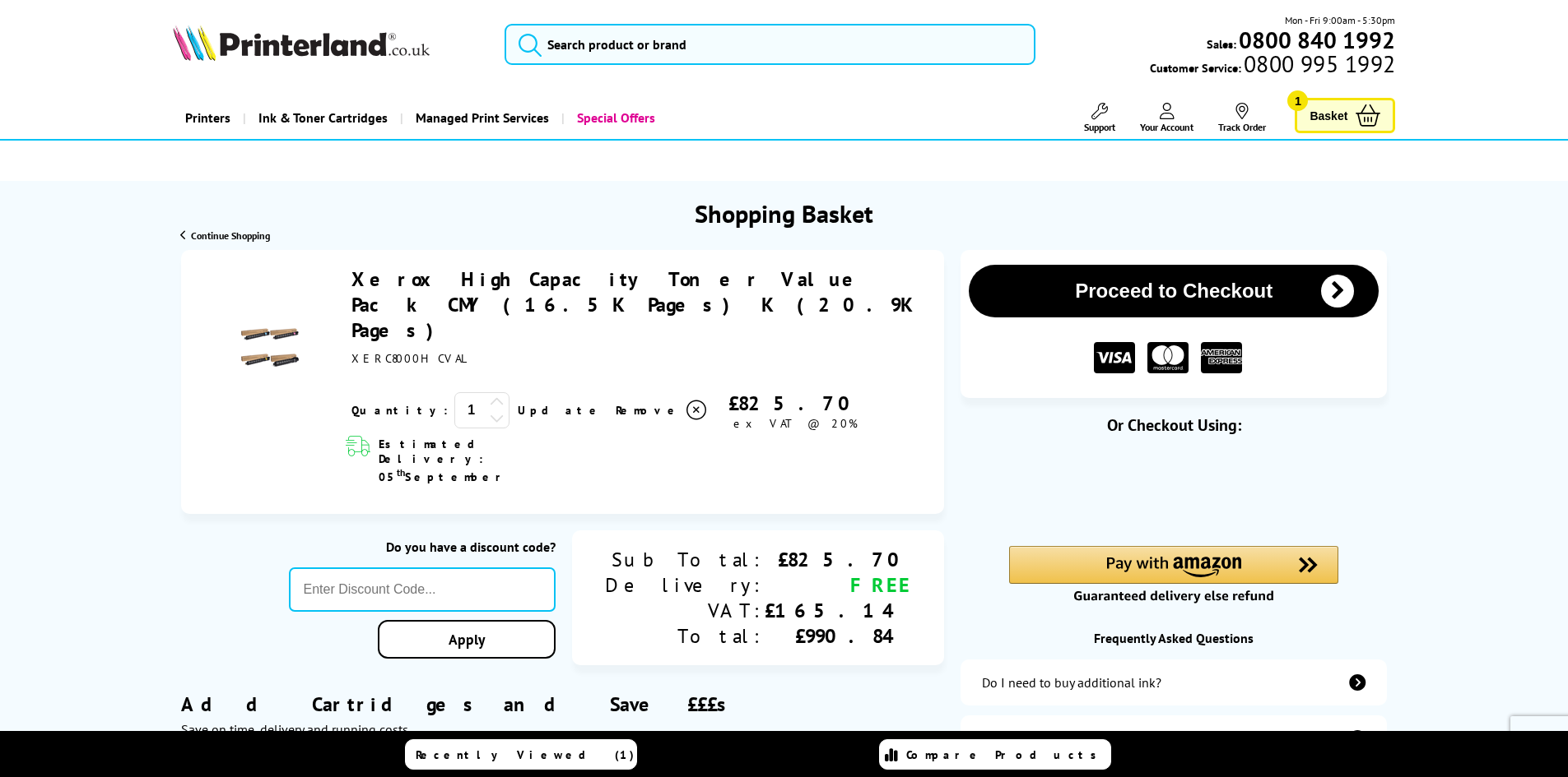
click at [627, 263] on div "Xerox High Capacity Toner Value Pack CMY (16.5K Pages) K (20.9K Pages) ex VAT @…" at bounding box center [563, 382] width 763 height 265
click at [555, 283] on link "Xerox High Capacity Toner Value Pack CMY (16.5K Pages) K (20.9K Pages)" at bounding box center [633, 305] width 564 height 76
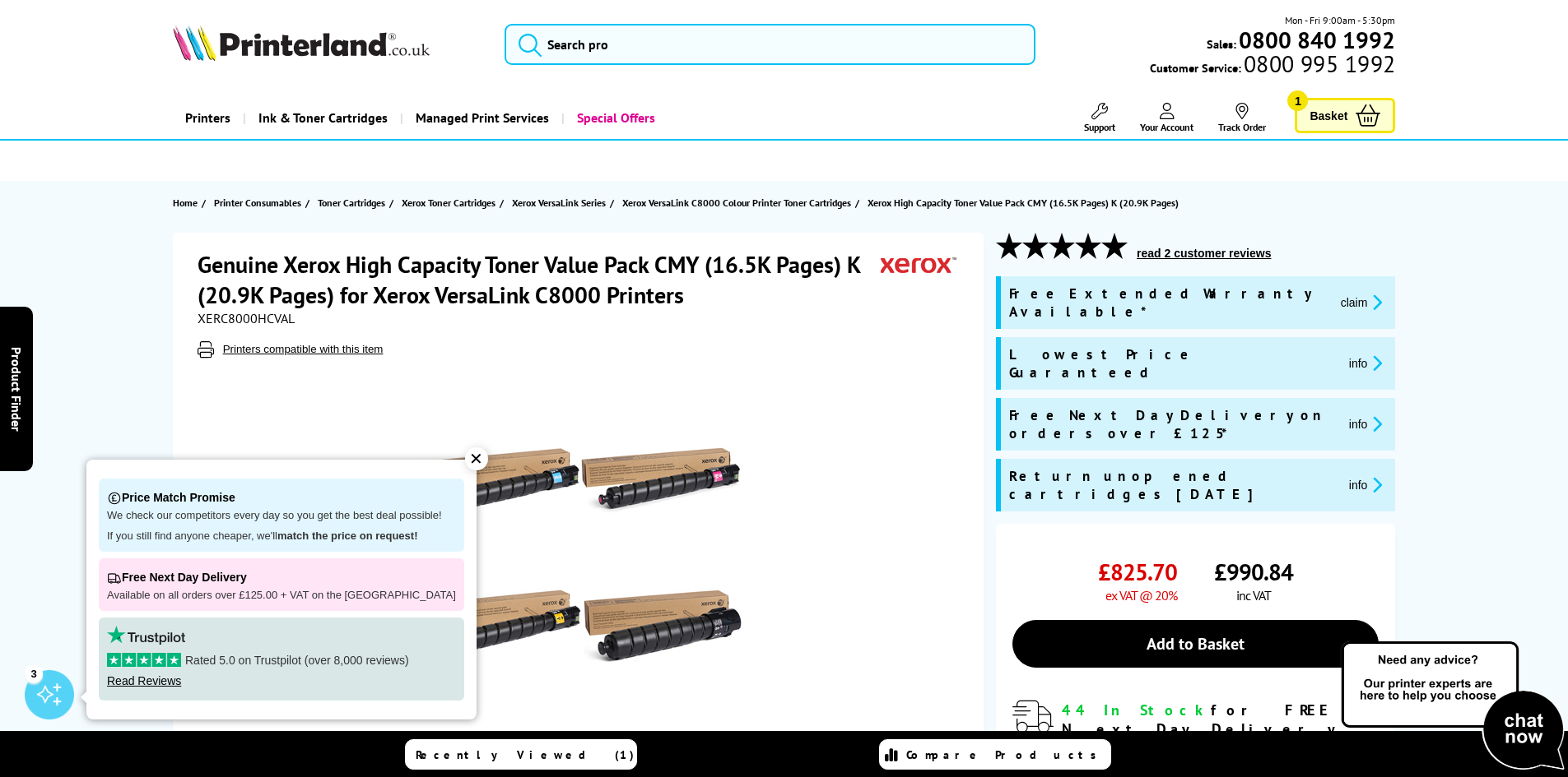
click at [465, 461] on div "✕" at bounding box center [476, 458] width 23 height 23
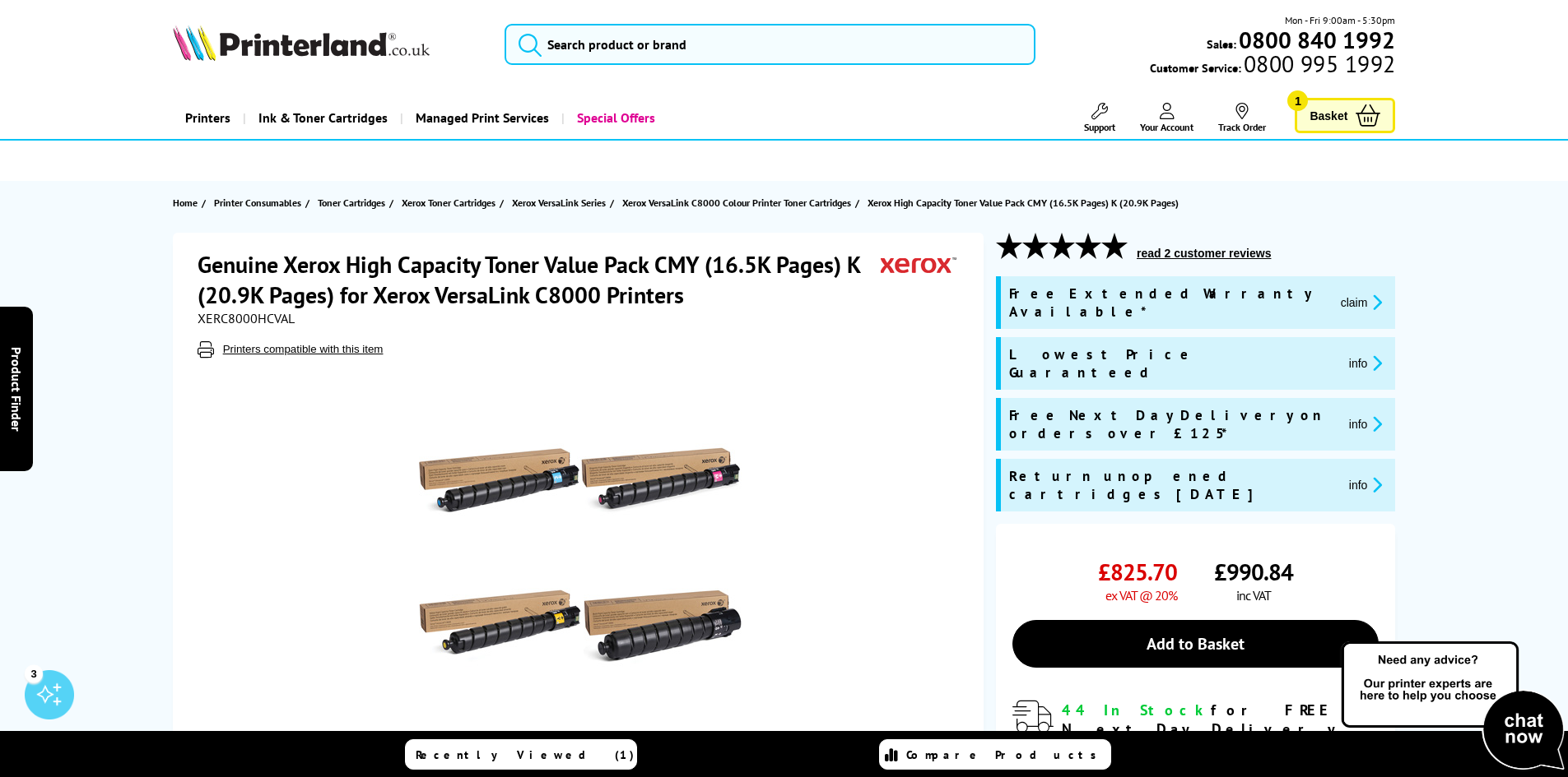
click at [1338, 118] on span "Basket" at bounding box center [1328, 115] width 38 height 22
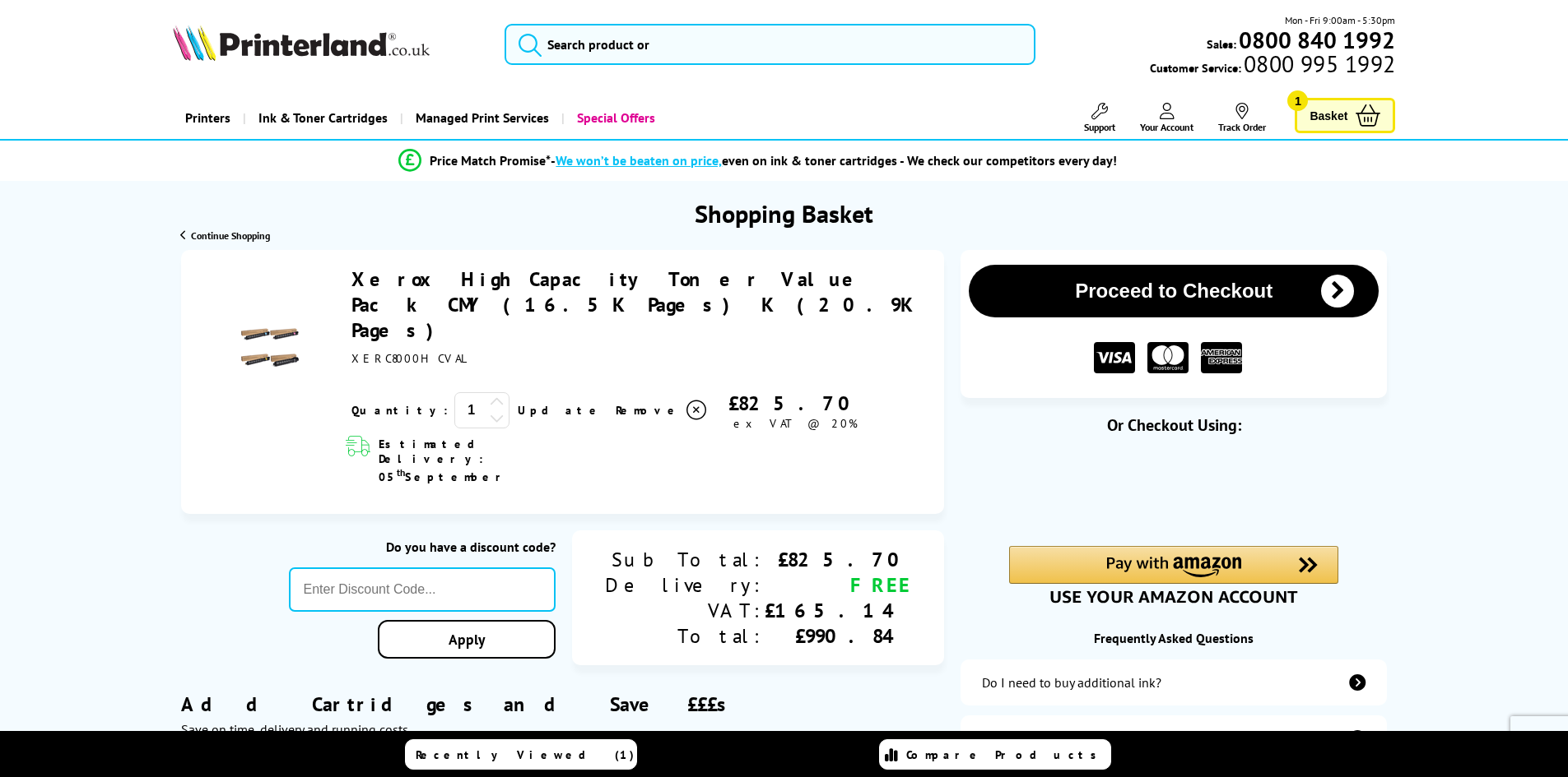
drag, startPoint x: 349, startPoint y: 277, endPoint x: 908, endPoint y: 327, distance: 561.2
click at [908, 327] on div "Xerox High Capacity Toner Value Pack CMY (16.5K Pages) K (20.9K Pages) ex VAT @…" at bounding box center [635, 349] width 584 height 165
copy div "Xerox High Capacity Toner Value Pack CMY (16.5K Pages) K (20.9K Pages) XERC8000…"
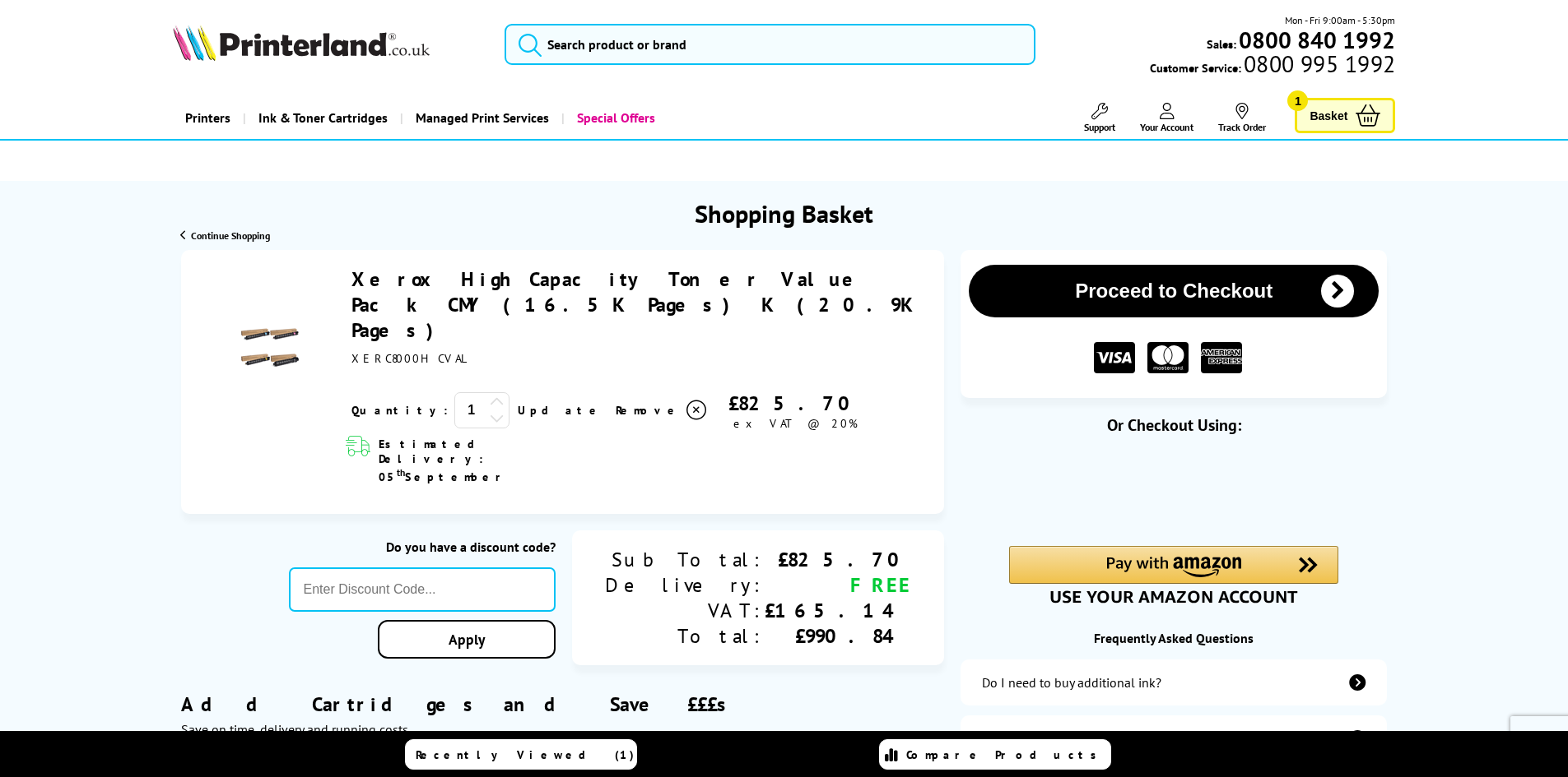
click at [1328, 120] on span "Basket" at bounding box center [1328, 115] width 38 height 22
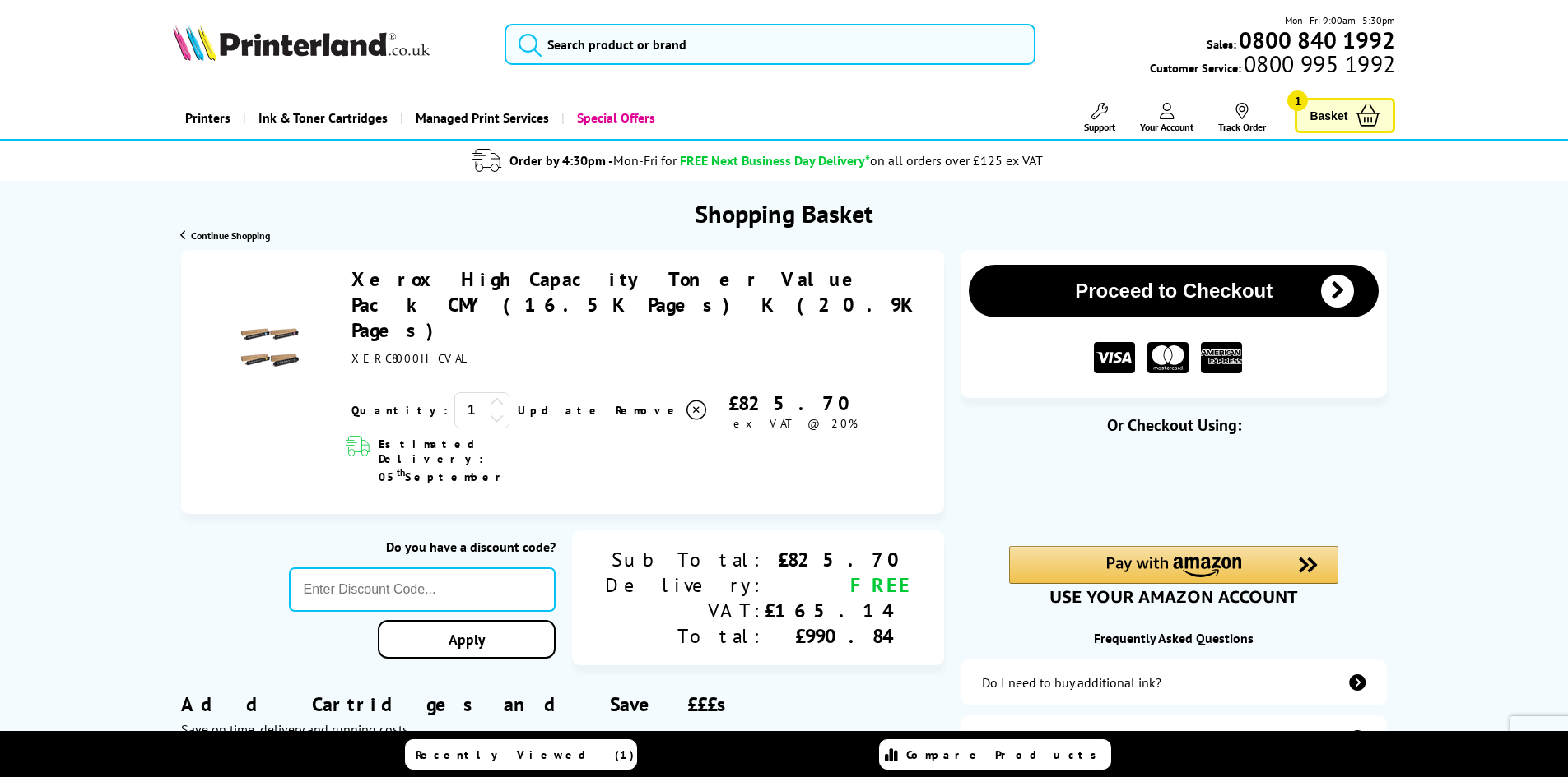
click at [1189, 286] on button "Proceed to Checkout" at bounding box center [1174, 291] width 410 height 53
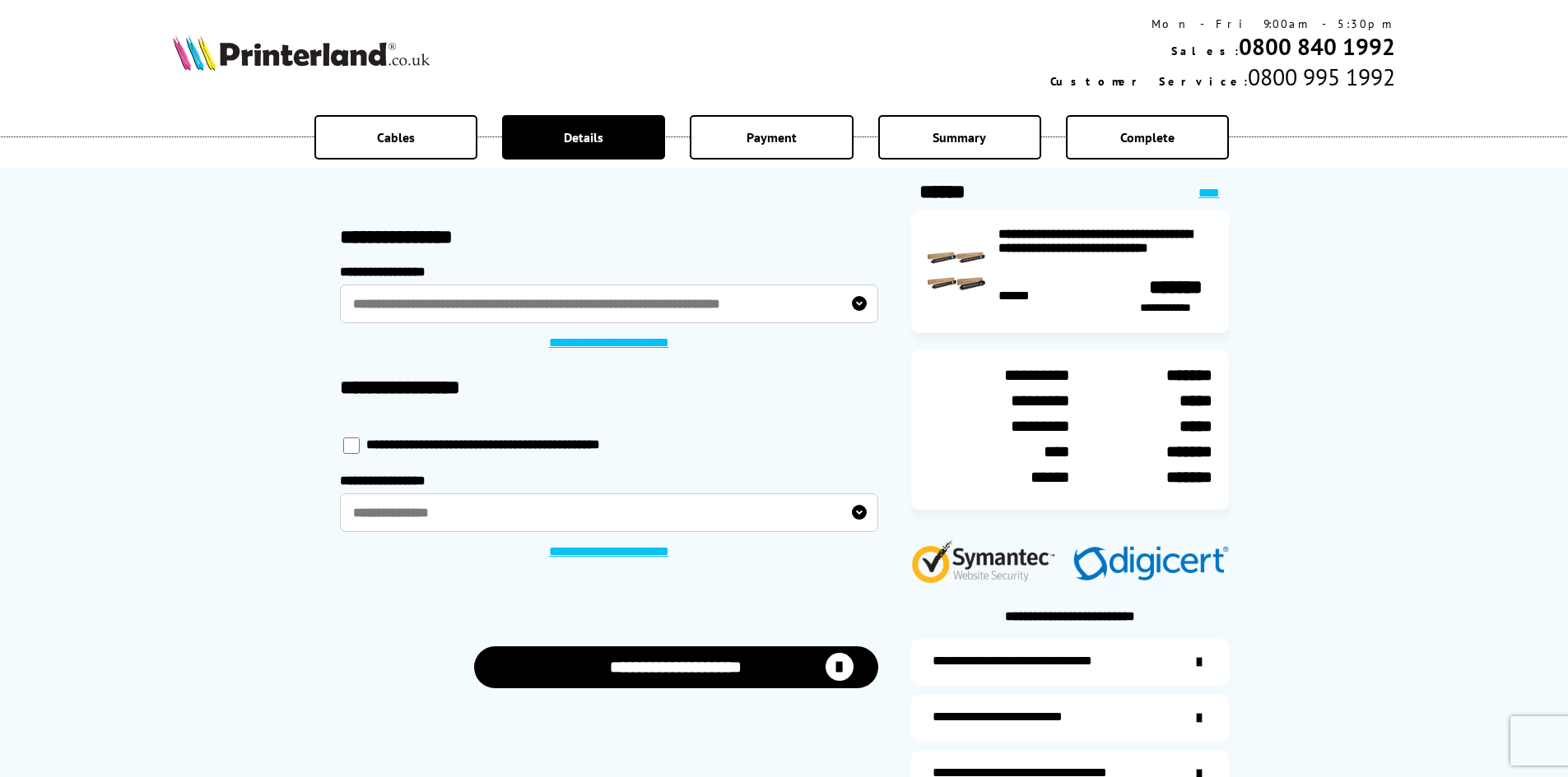
click at [353, 447] on input "checkbox" at bounding box center [352, 446] width 17 height 17
checkbox input "****"
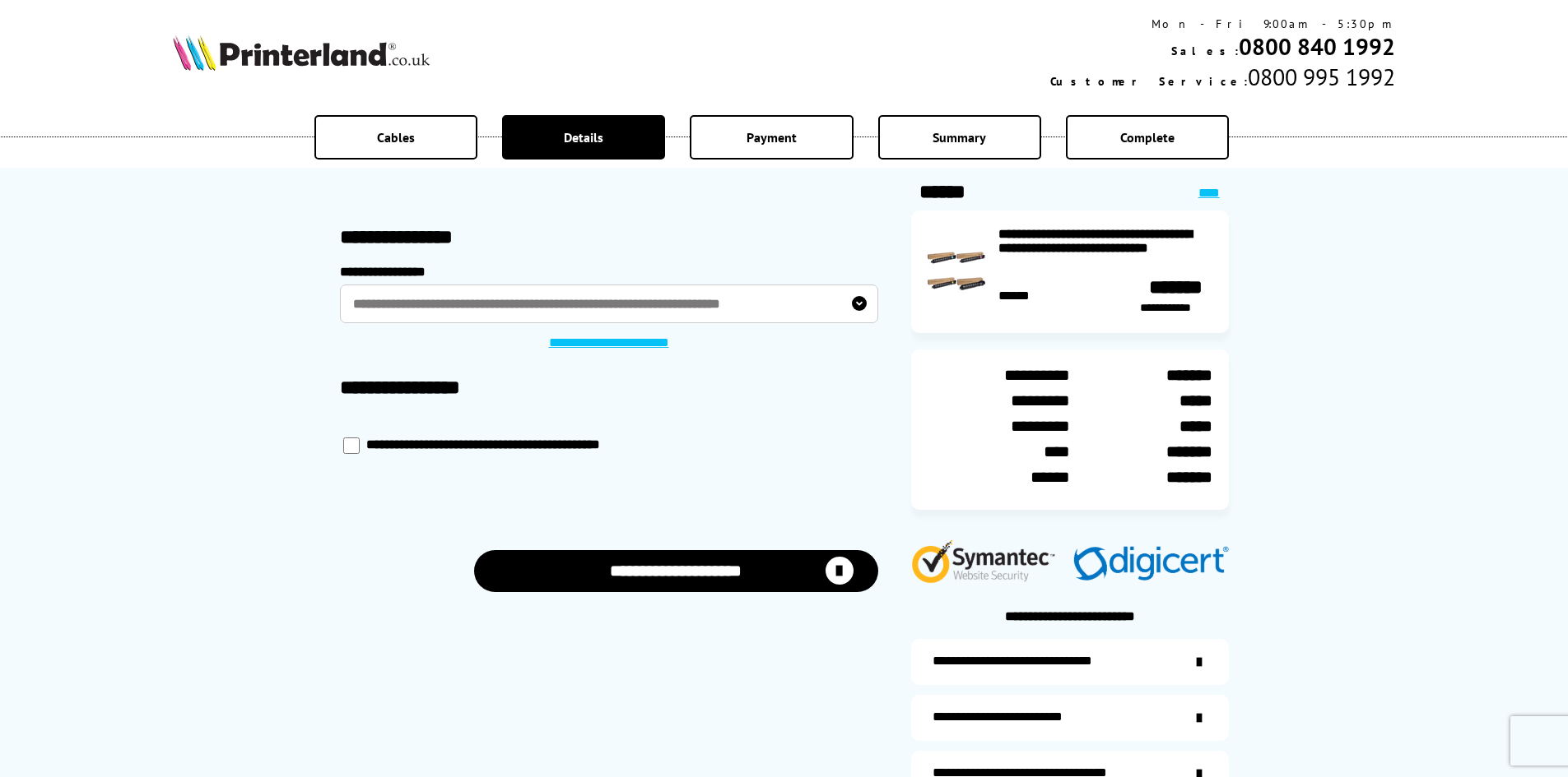
click at [698, 573] on button "**********" at bounding box center [676, 571] width 405 height 42
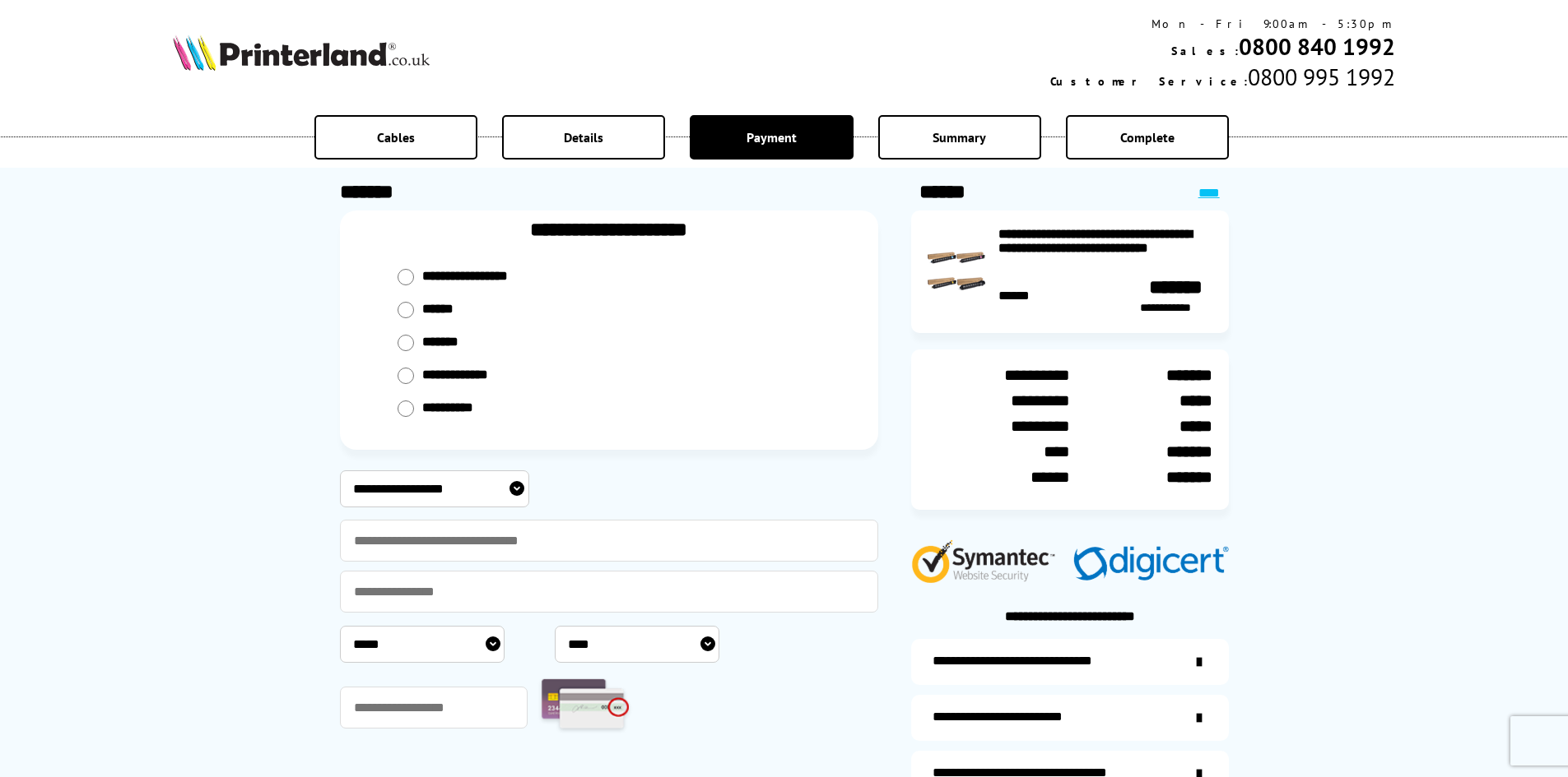
click at [408, 307] on input "radio" at bounding box center [405, 310] width 17 height 17
radio input "****"
